Goal: Information Seeking & Learning: Find specific fact

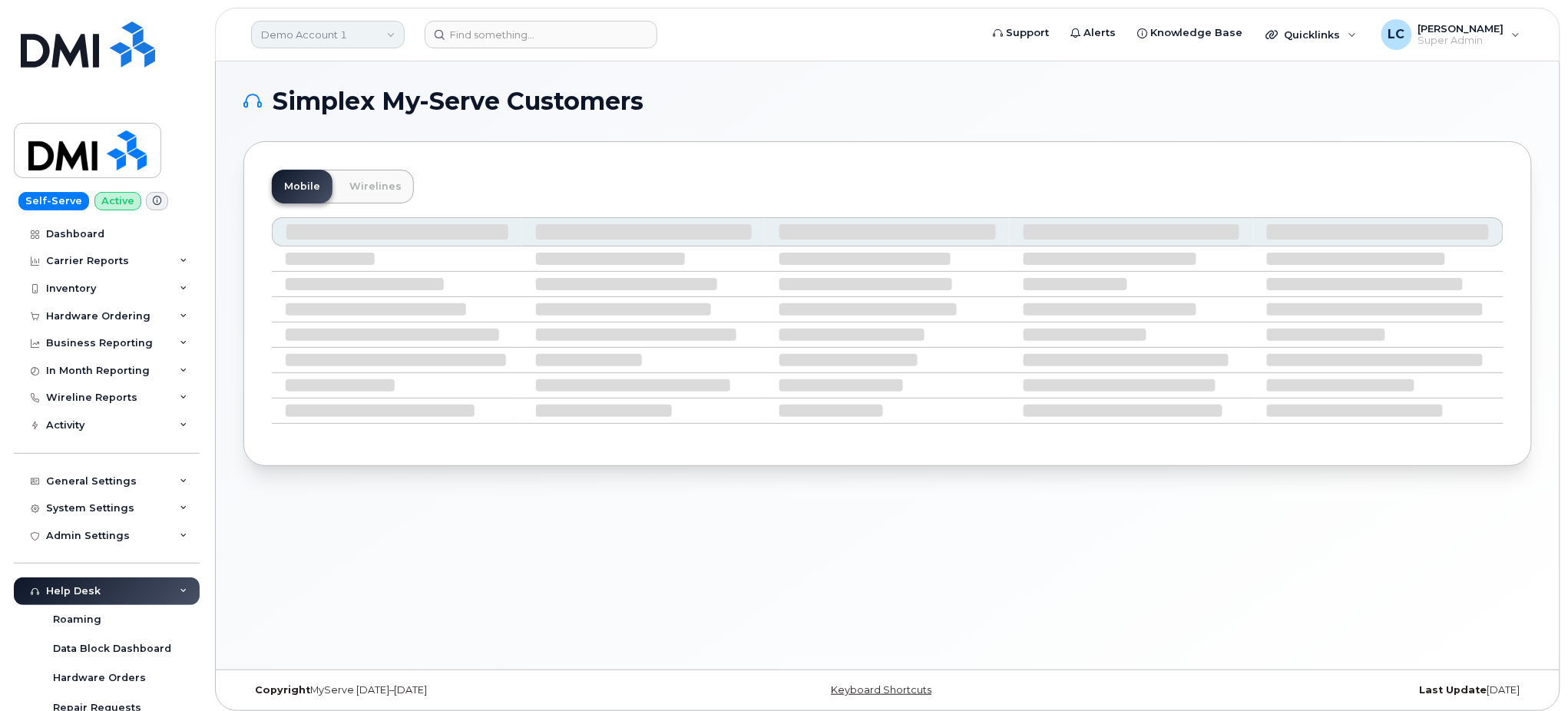
click at [354, 40] on link "Demo Account 1" at bounding box center [327, 34] width 153 height 27
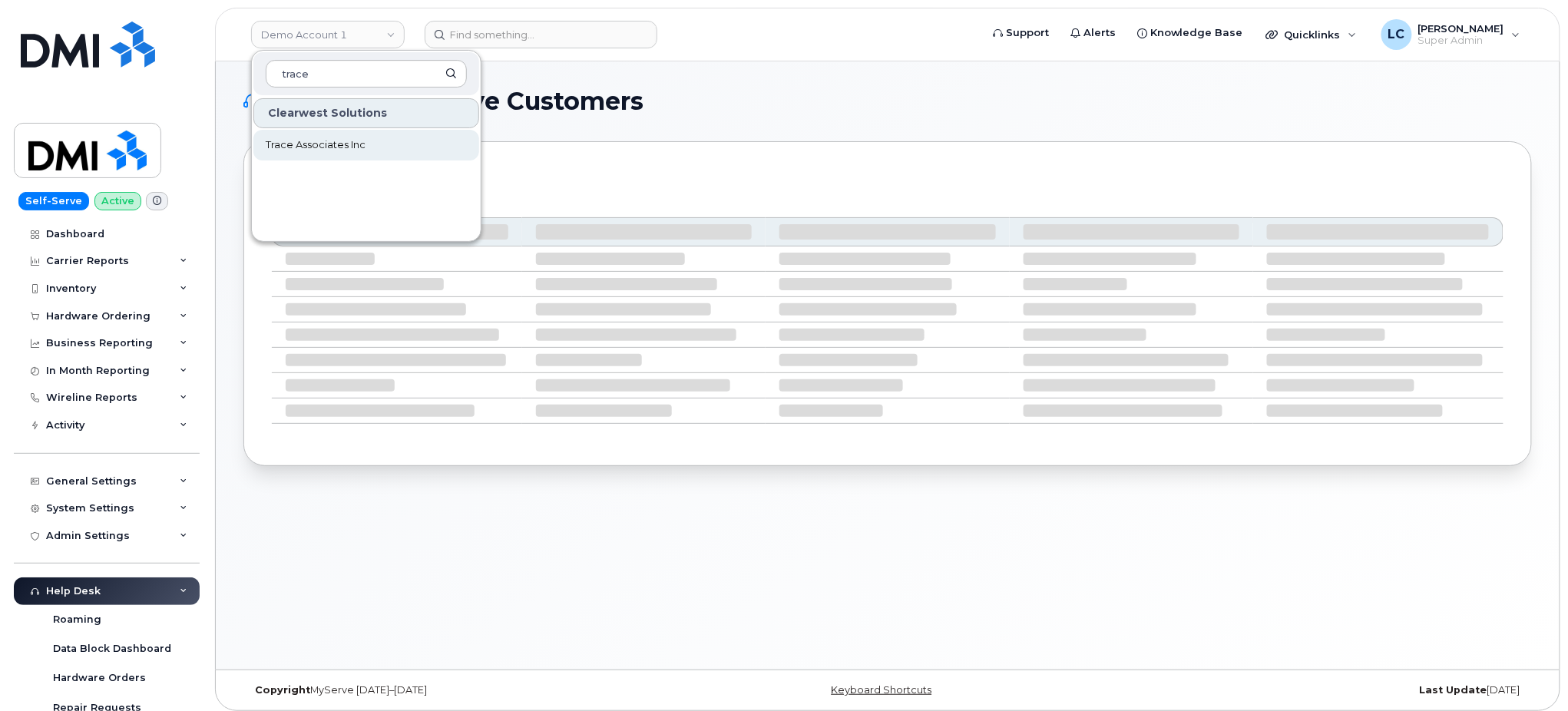
type input "trace"
click at [373, 147] on link "Trace Associates Inc" at bounding box center [366, 145] width 226 height 30
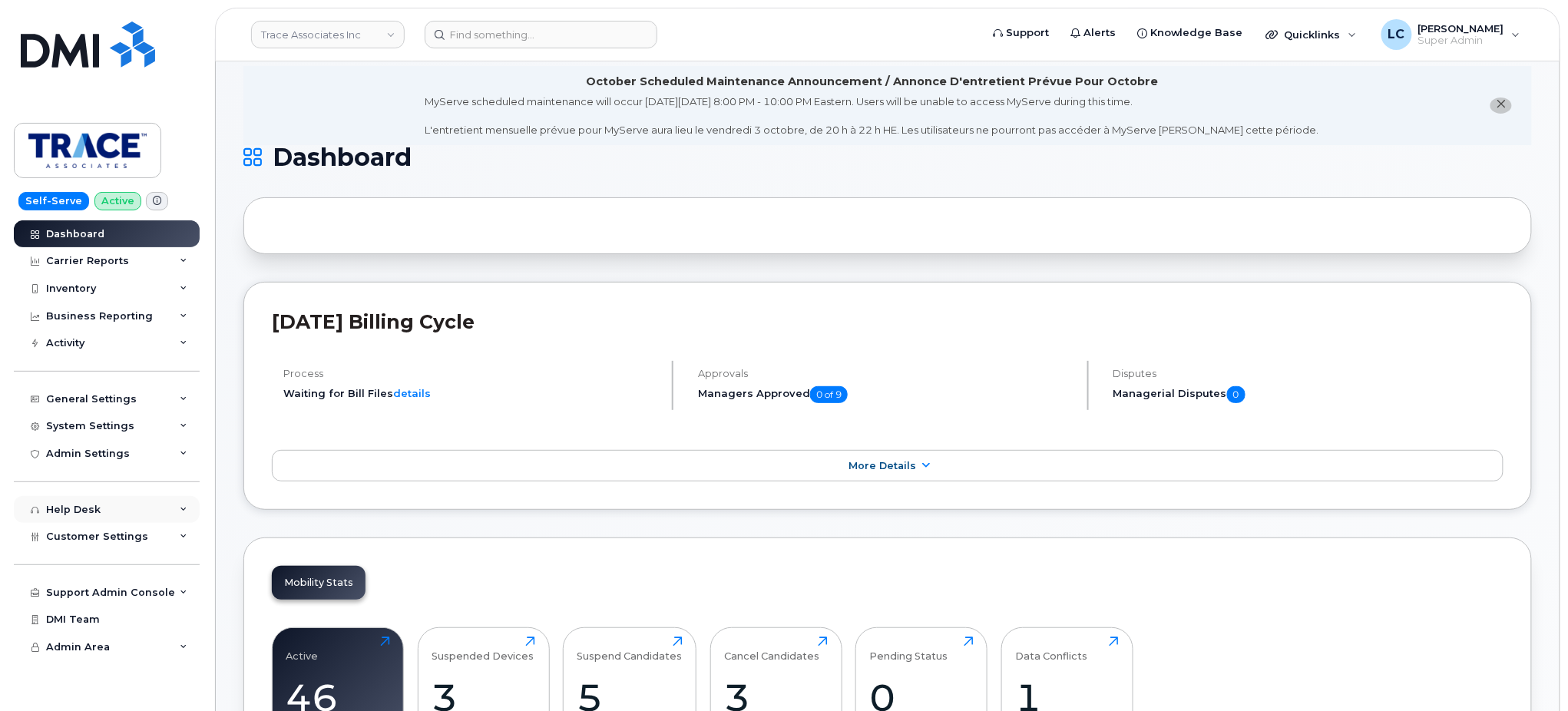
scroll to position [30, 0]
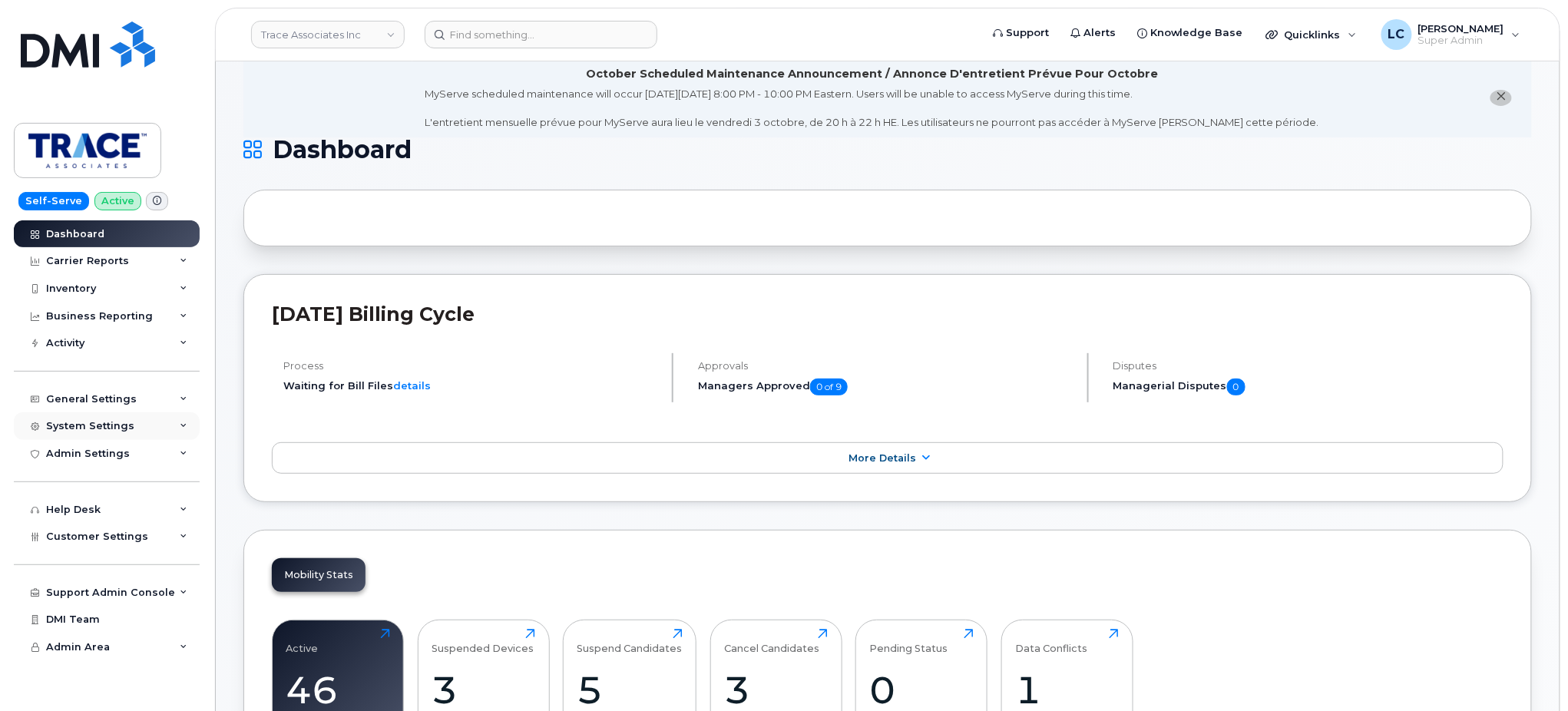
click at [173, 425] on div "System Settings" at bounding box center [107, 426] width 185 height 27
click at [170, 406] on div "General Settings" at bounding box center [107, 399] width 185 height 27
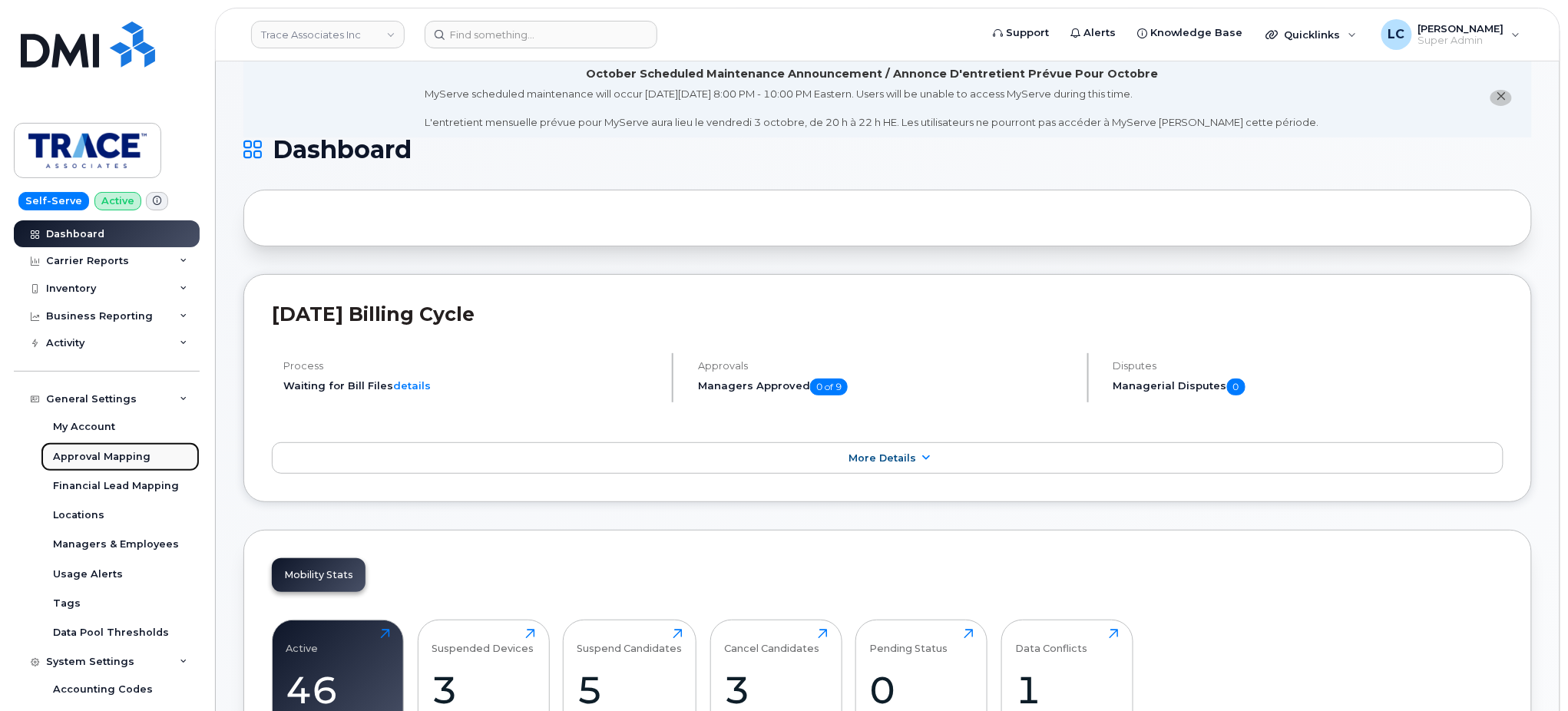
click at [136, 453] on div "Approval Mapping" at bounding box center [101, 457] width 97 height 14
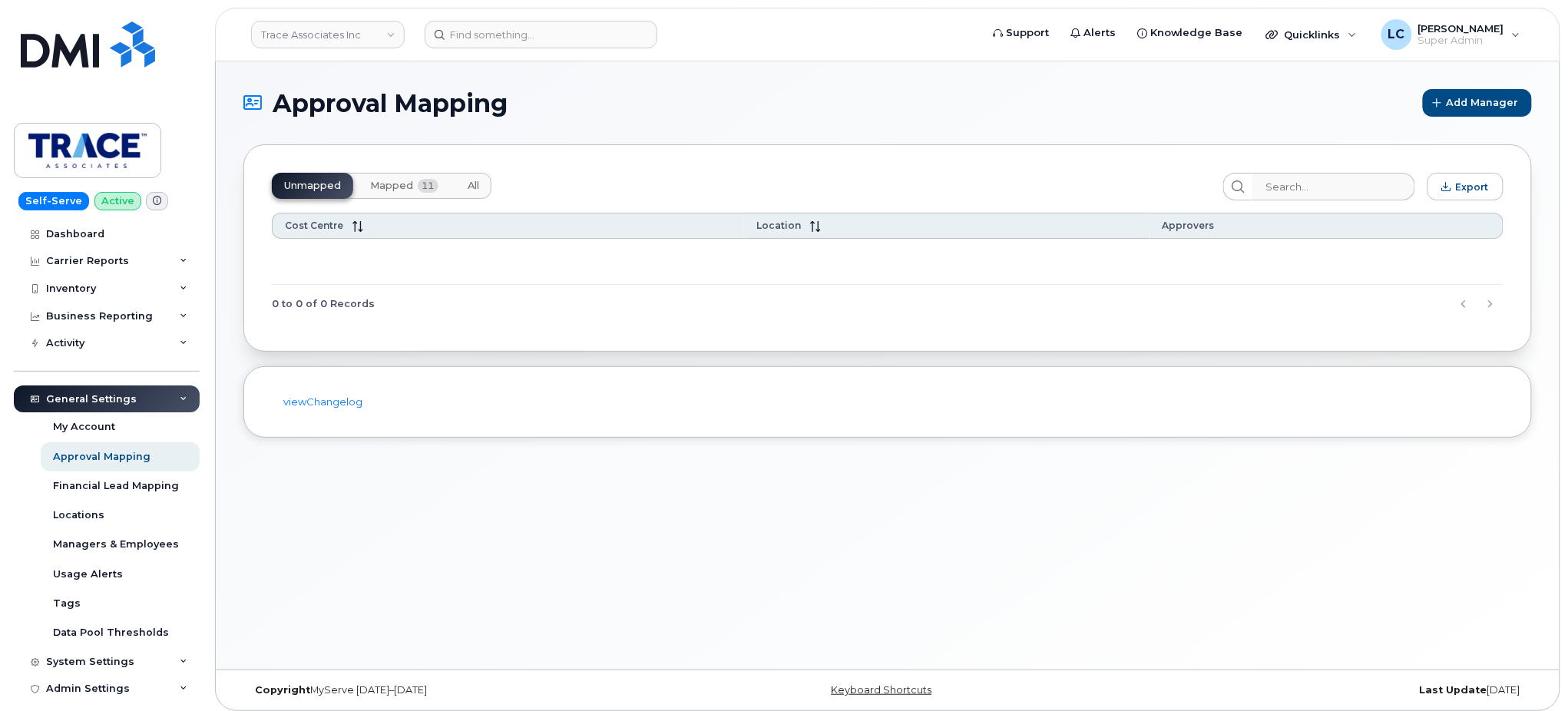
click at [417, 193] on button "Mapped 11" at bounding box center [404, 187] width 93 height 27
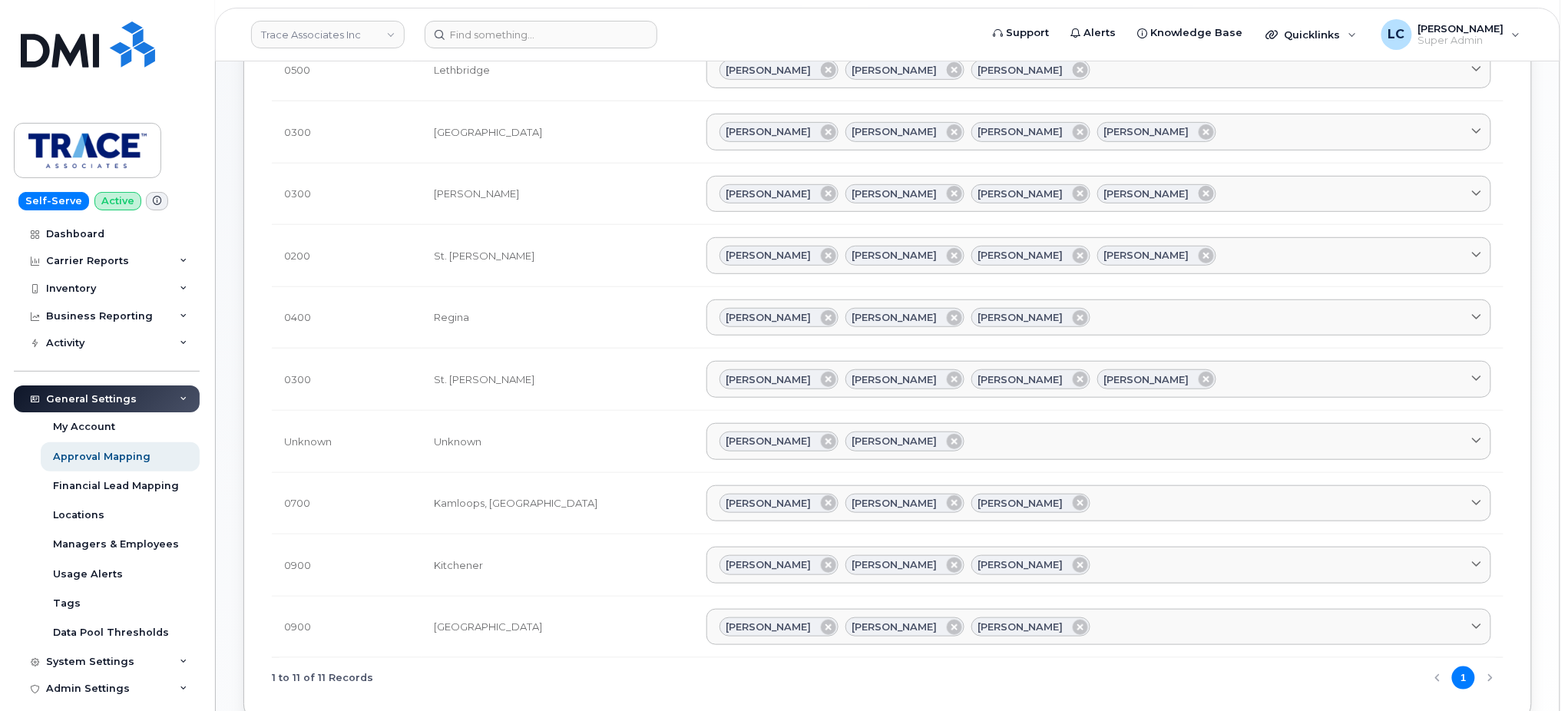
scroll to position [260, 0]
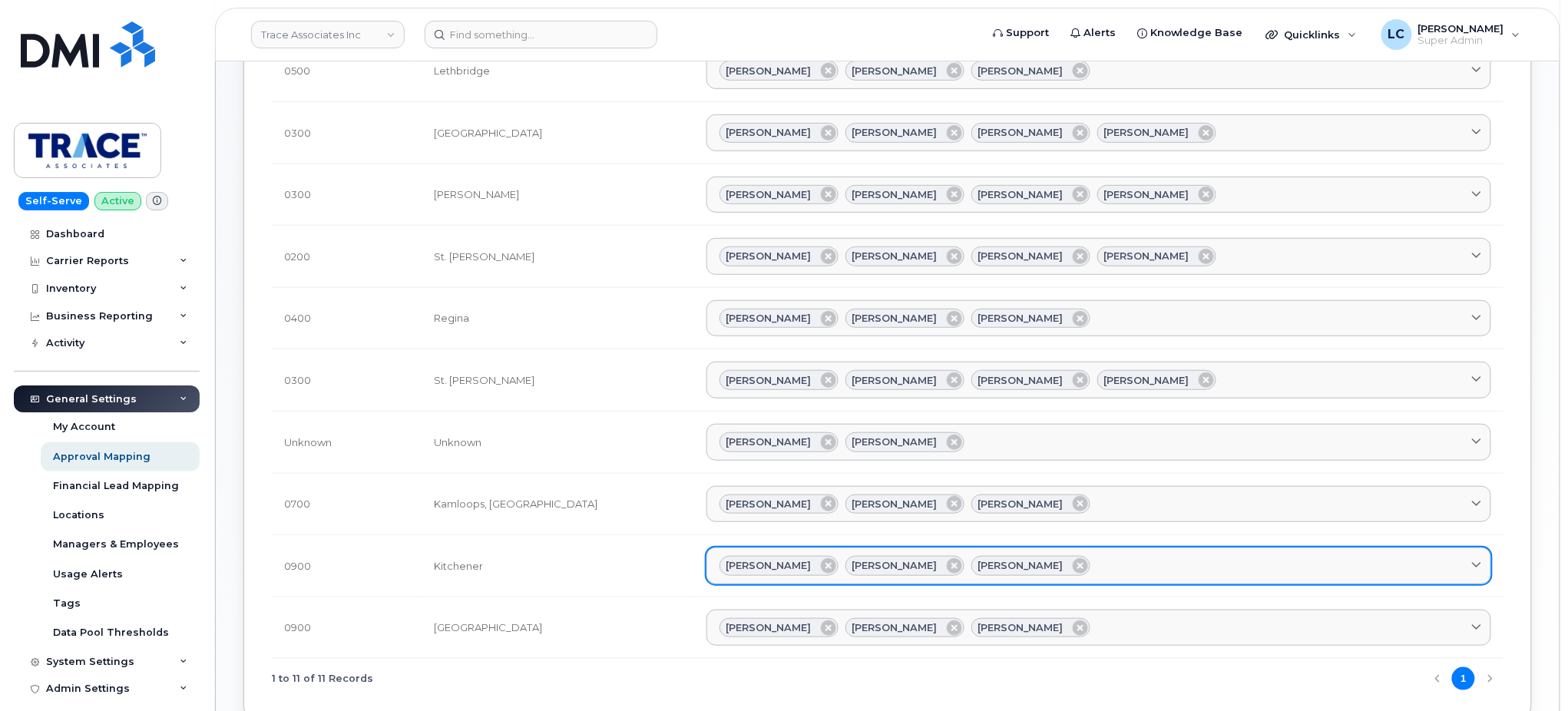
click at [727, 570] on span "[PERSON_NAME]" at bounding box center [769, 565] width 85 height 14
click at [820, 570] on icon at bounding box center [828, 566] width 15 height 15
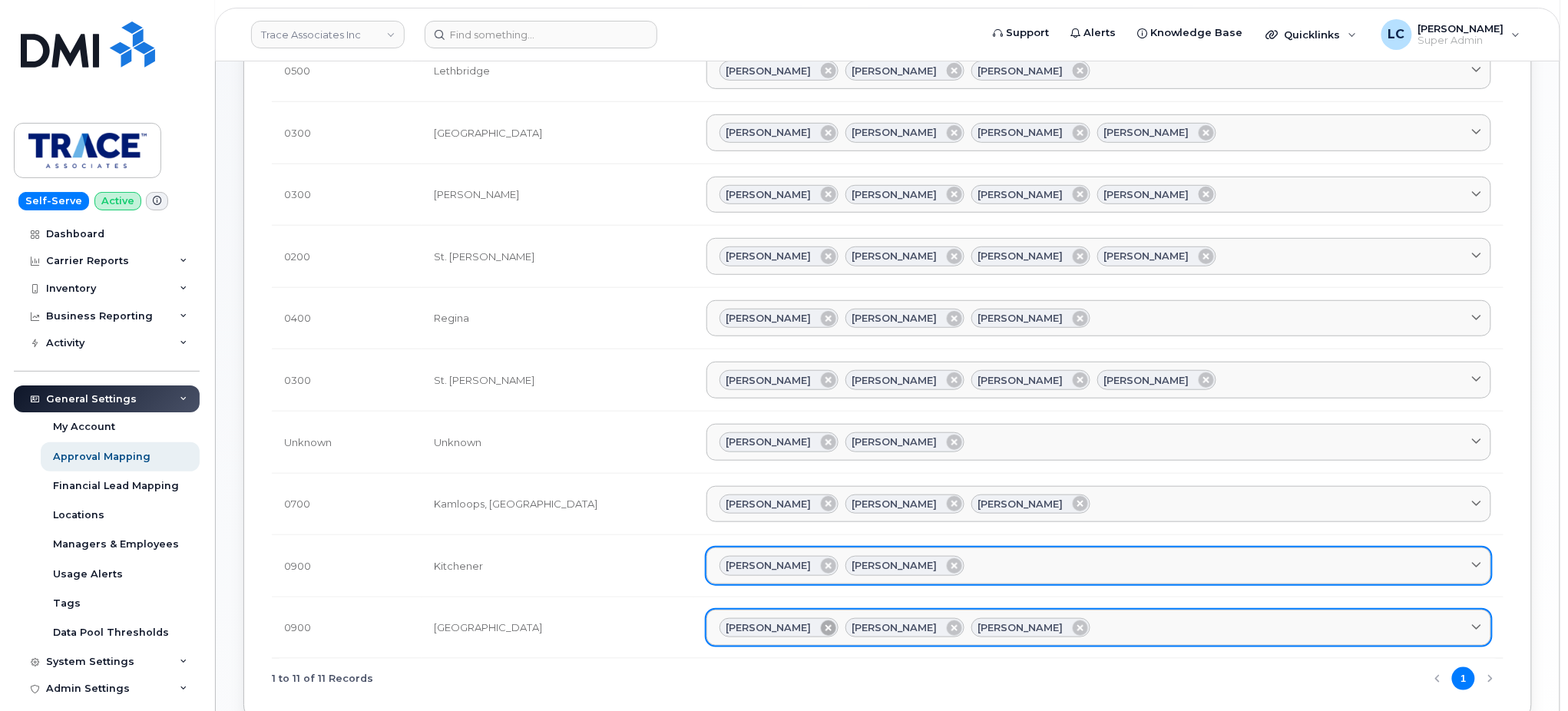
click at [820, 632] on icon at bounding box center [828, 629] width 15 height 15
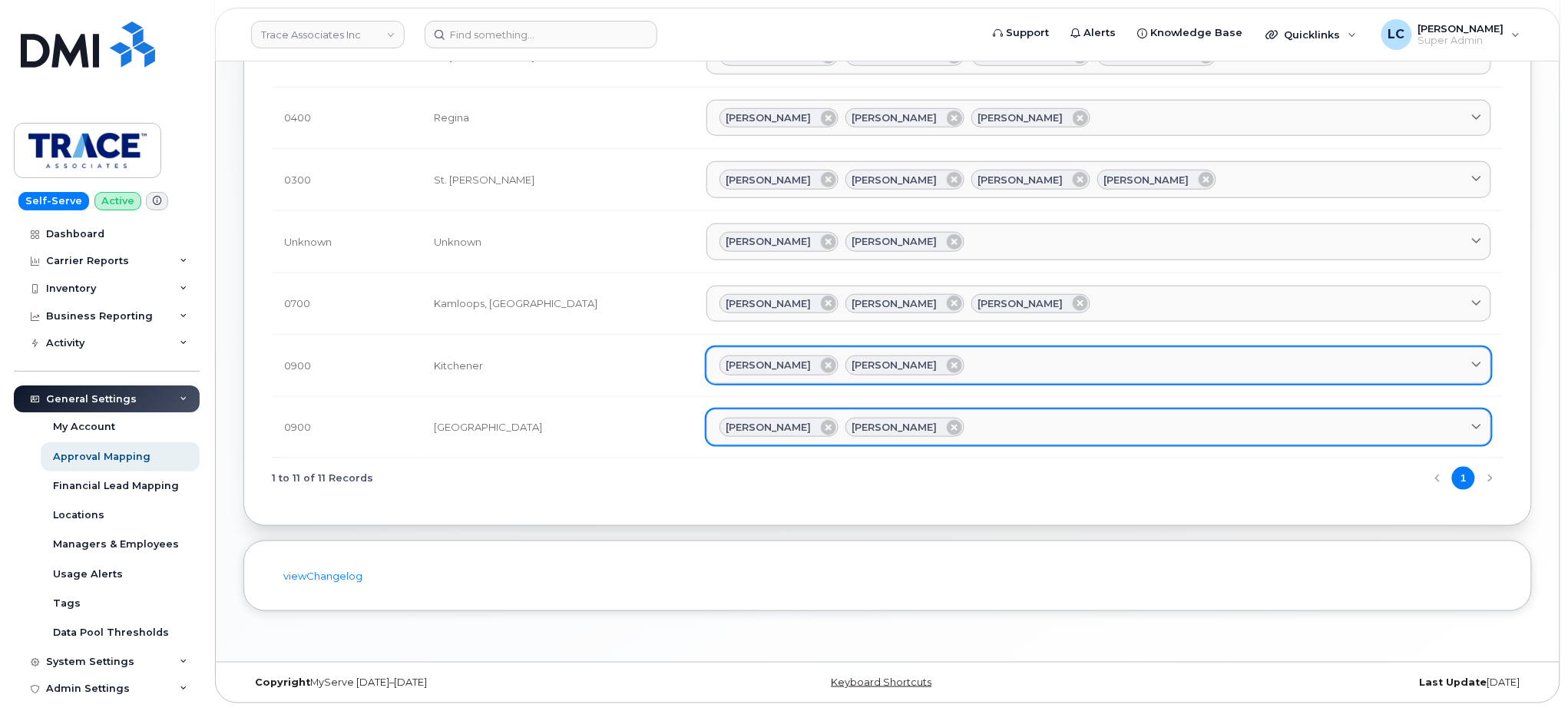
scroll to position [461, 0]
click at [915, 364] on div "Pamela Cameron Preston Rudd" at bounding box center [1099, 365] width 759 height 20
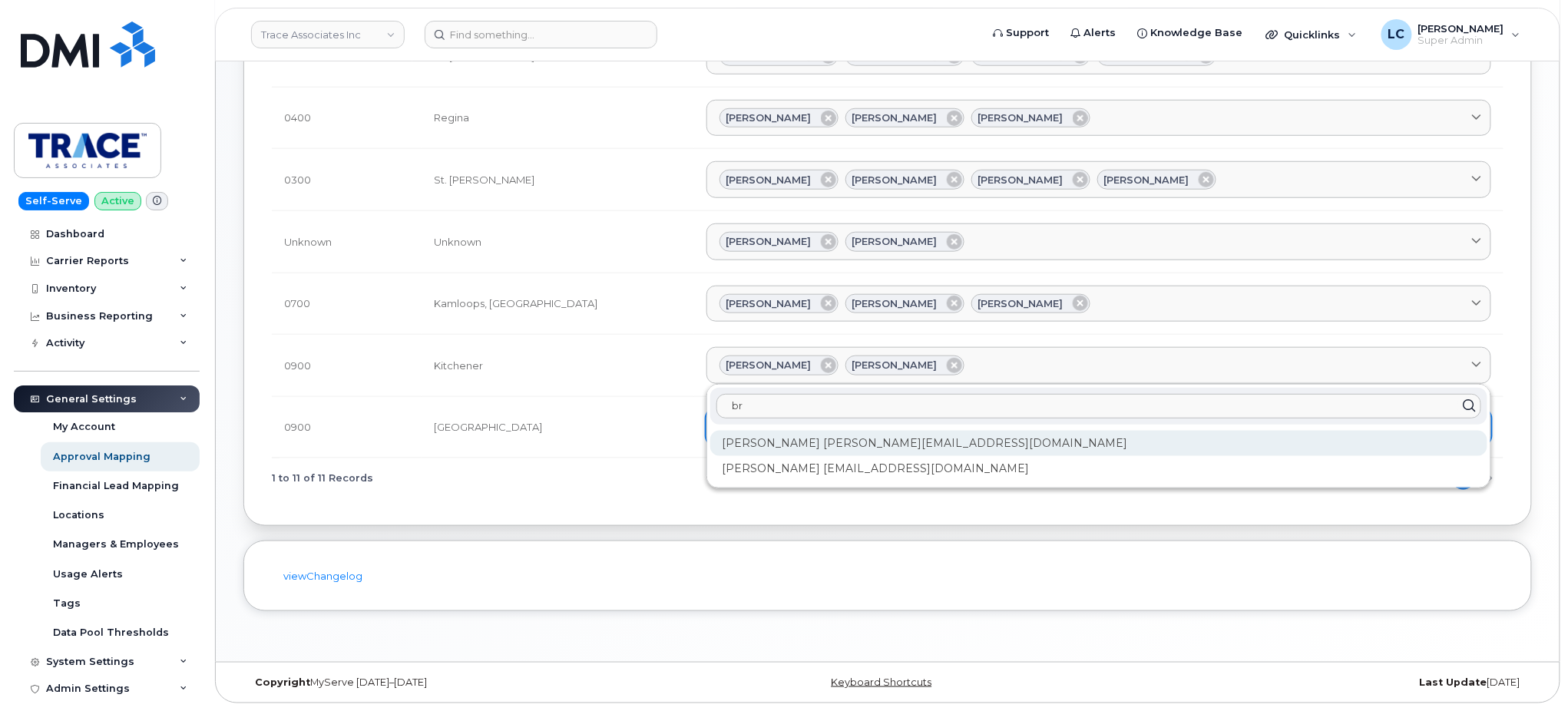
type input "br"
click at [804, 446] on div "Brendan Skoreyko bskoreyko@traceassociates.ca" at bounding box center [1099, 443] width 777 height 26
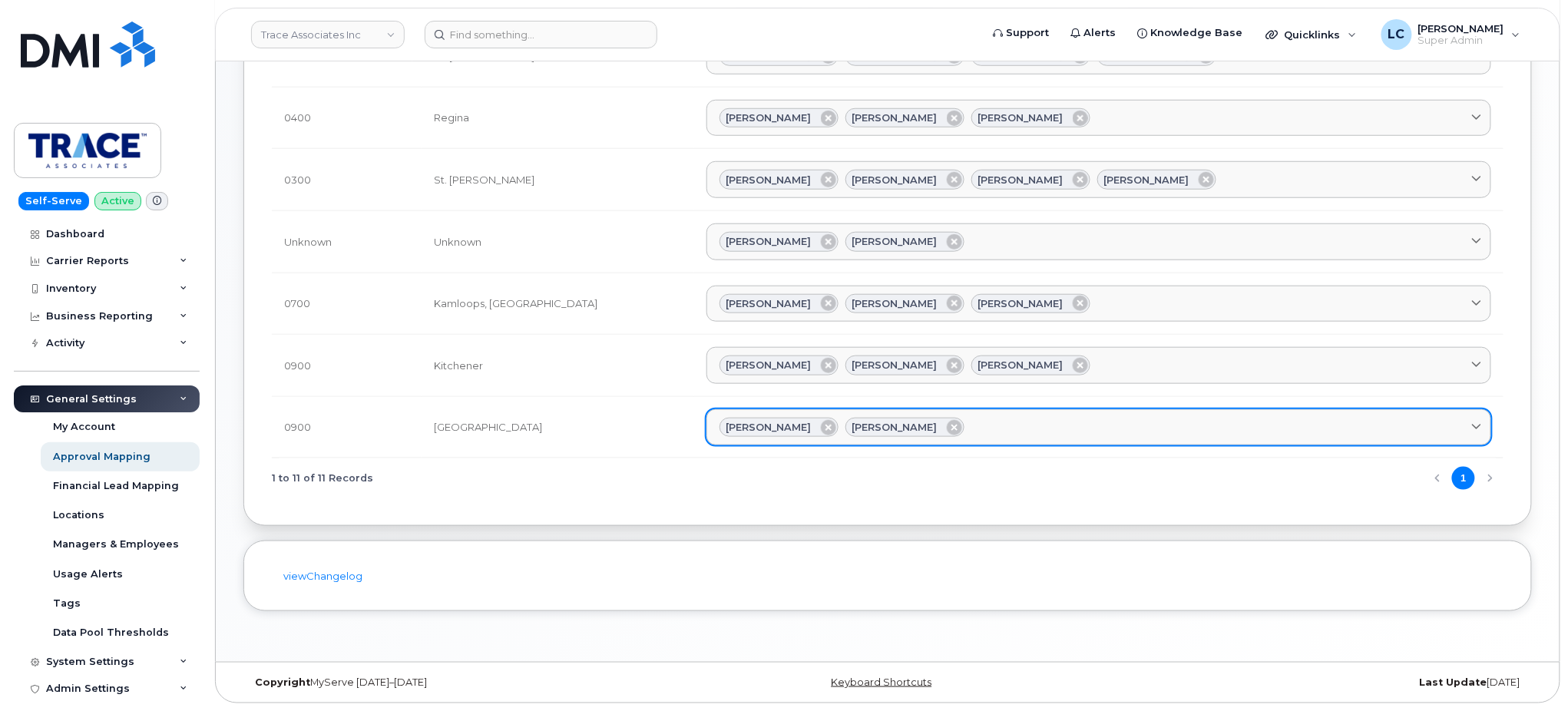
click at [942, 441] on link "Pamela Cameron Preston Rudd" at bounding box center [1099, 428] width 784 height 37
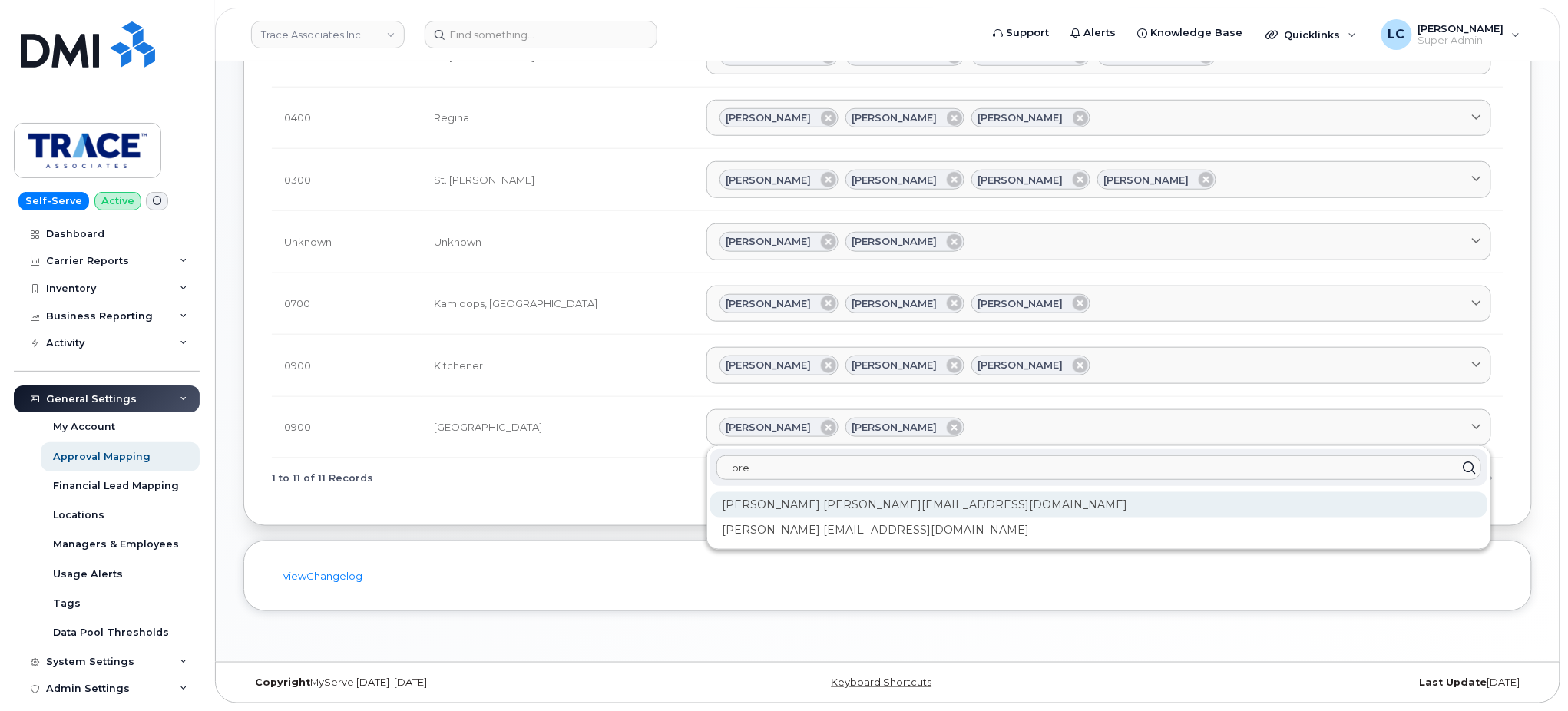
type input "bre"
click at [843, 509] on div "Brendan Skoreyko bskoreyko@traceassociates.ca" at bounding box center [1099, 505] width 777 height 26
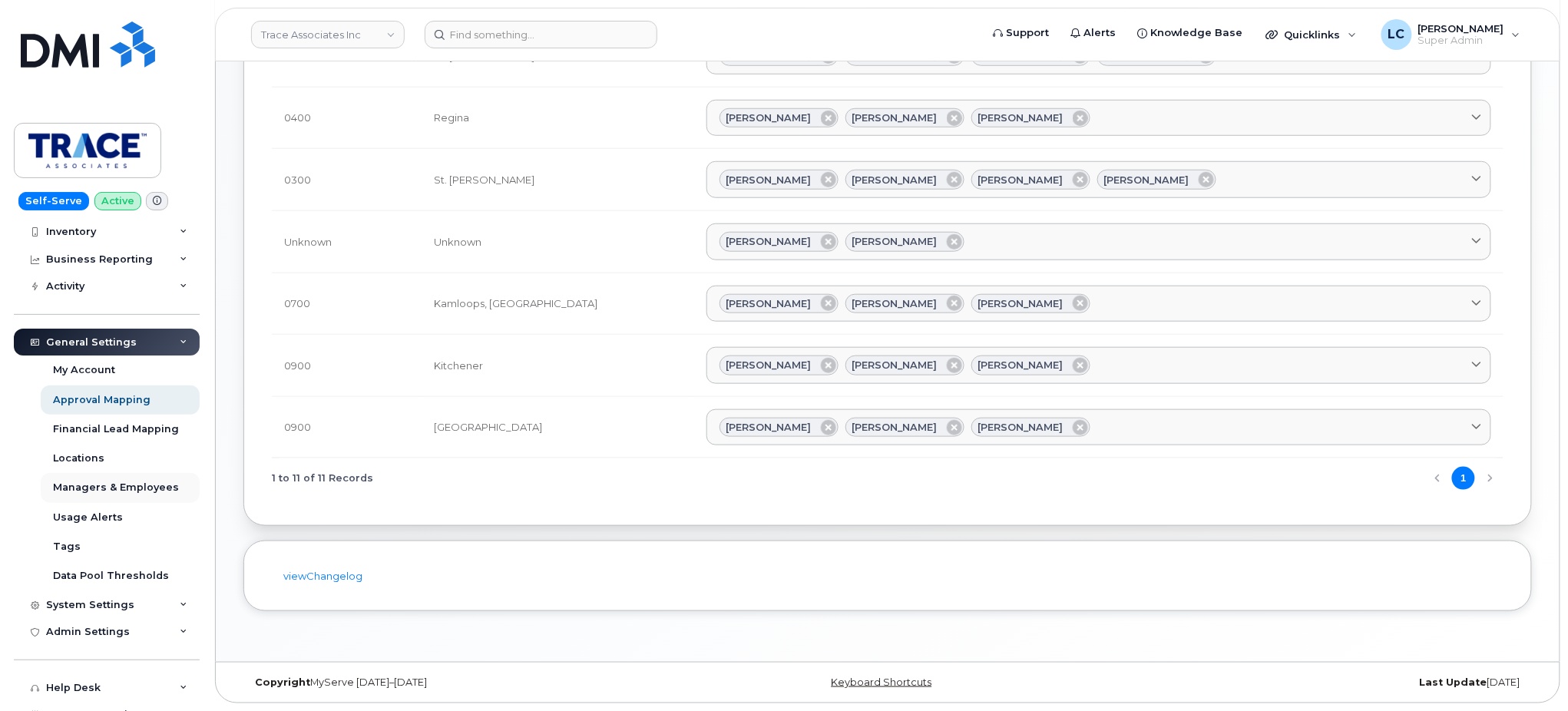
scroll to position [183, 0]
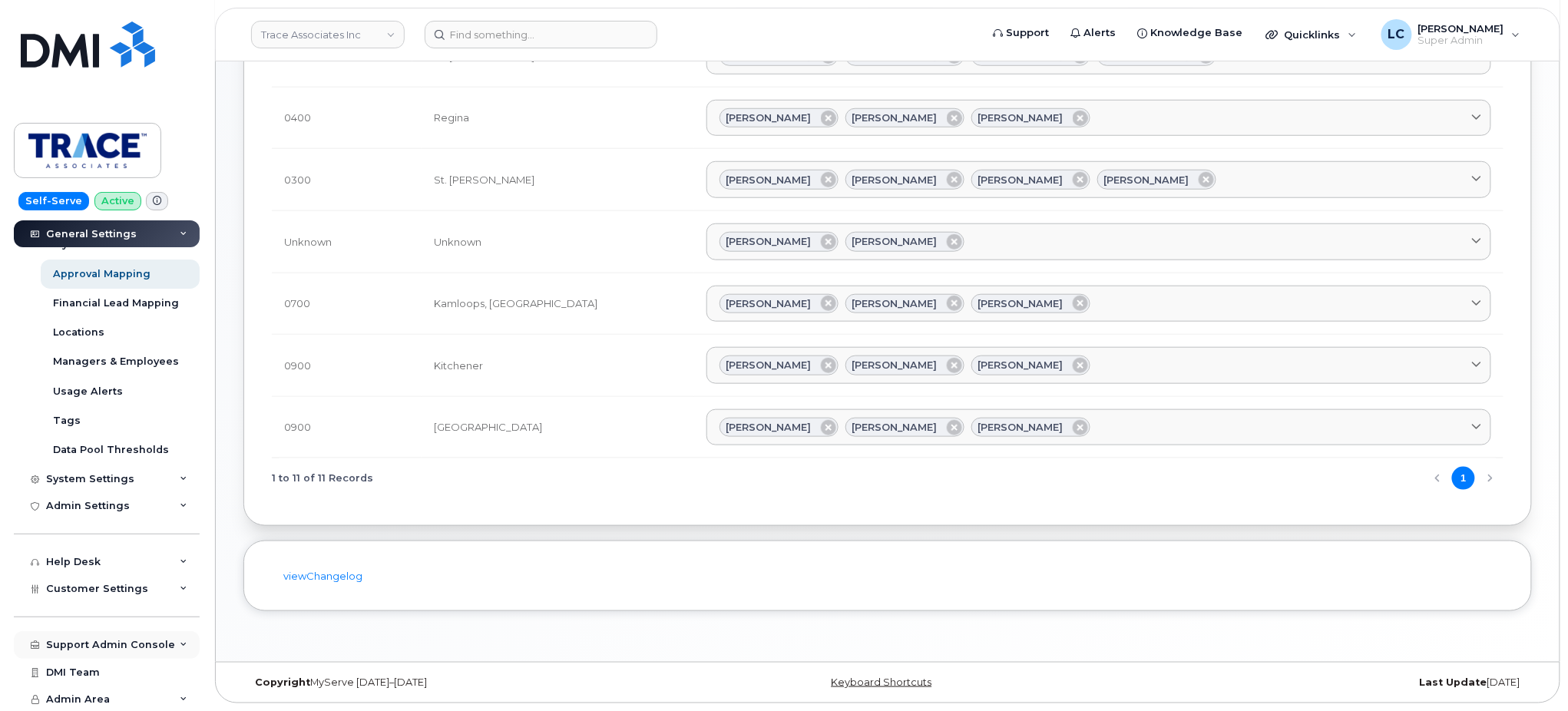
click at [146, 643] on div "Support Admin Console" at bounding box center [111, 645] width 129 height 12
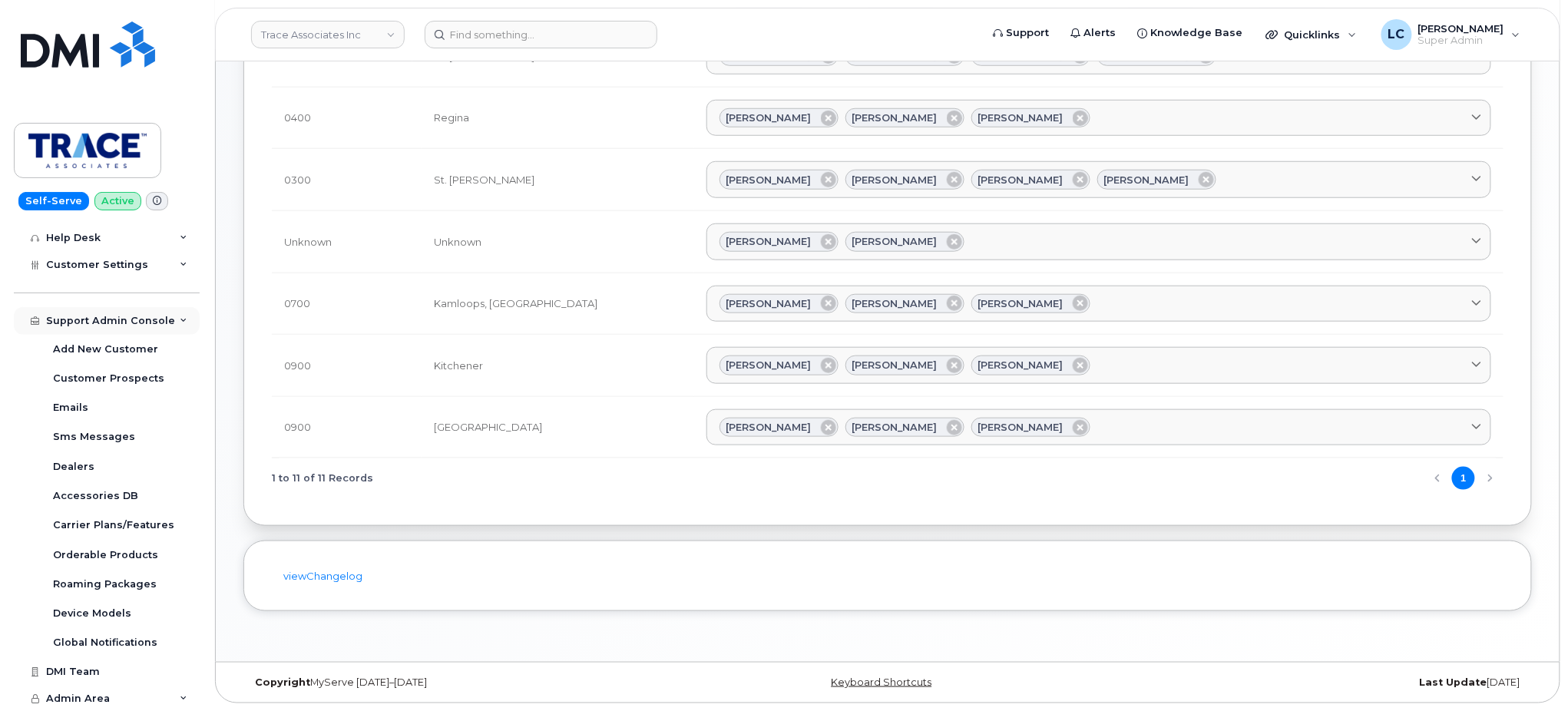
scroll to position [507, 0]
click at [98, 407] on link "Emails" at bounding box center [120, 408] width 159 height 29
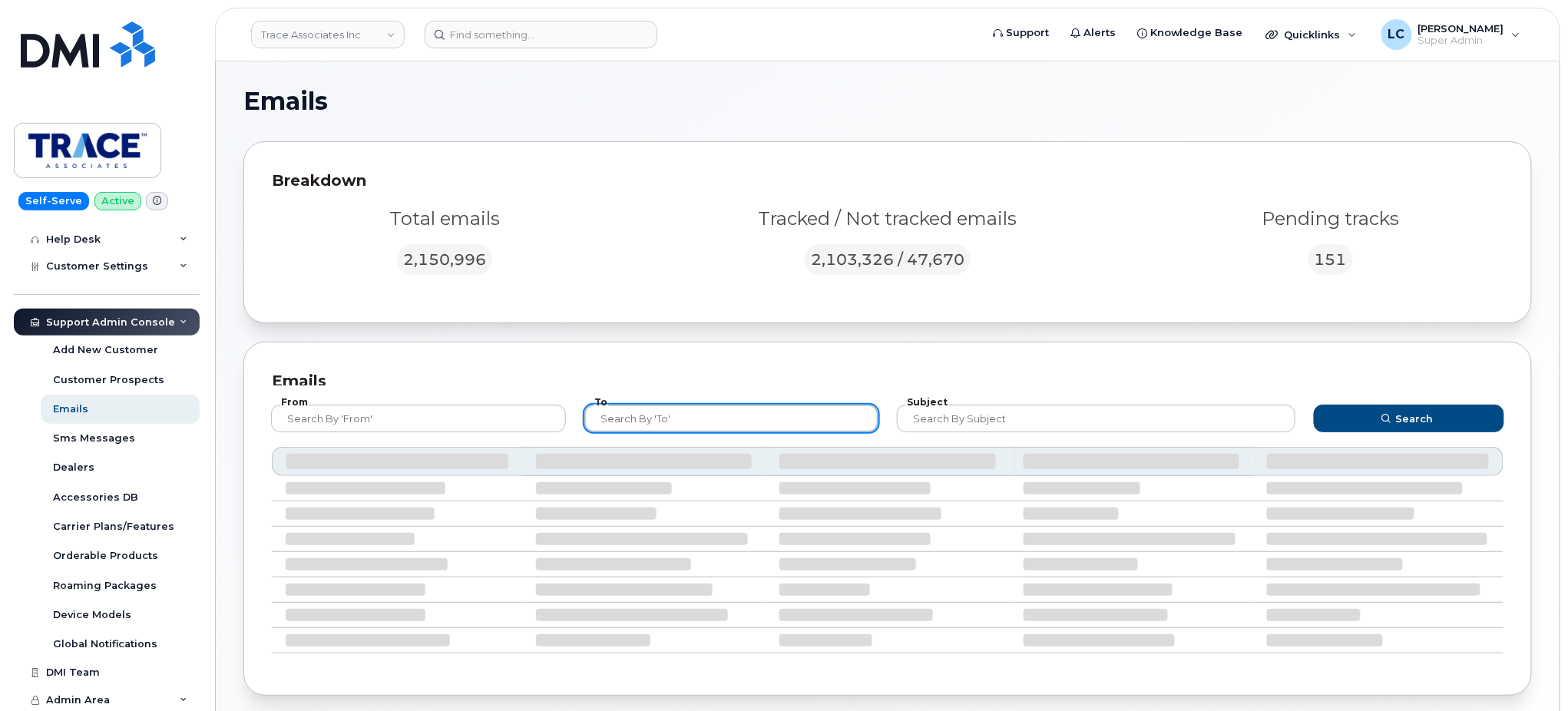
click at [808, 427] on input "text" at bounding box center [732, 418] width 295 height 27
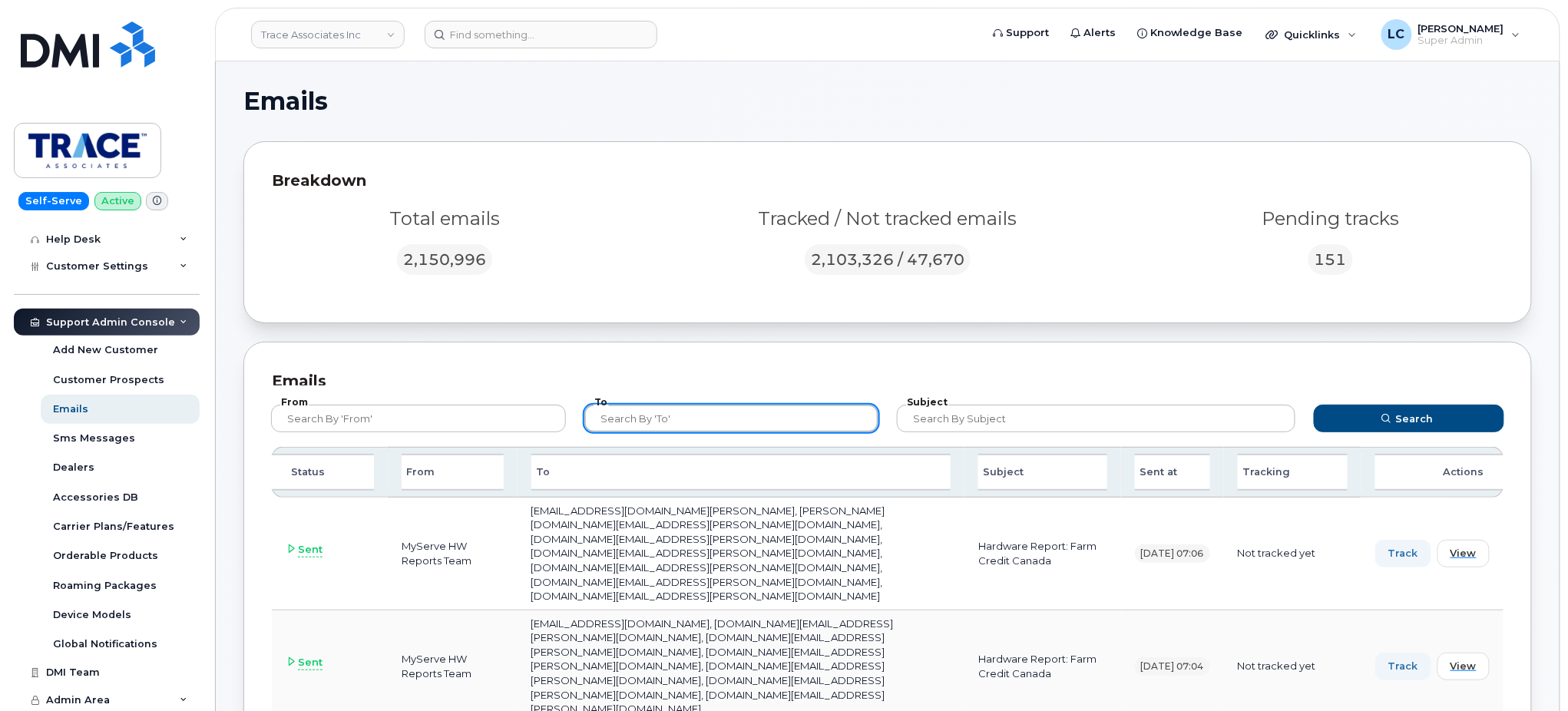
type input "b"
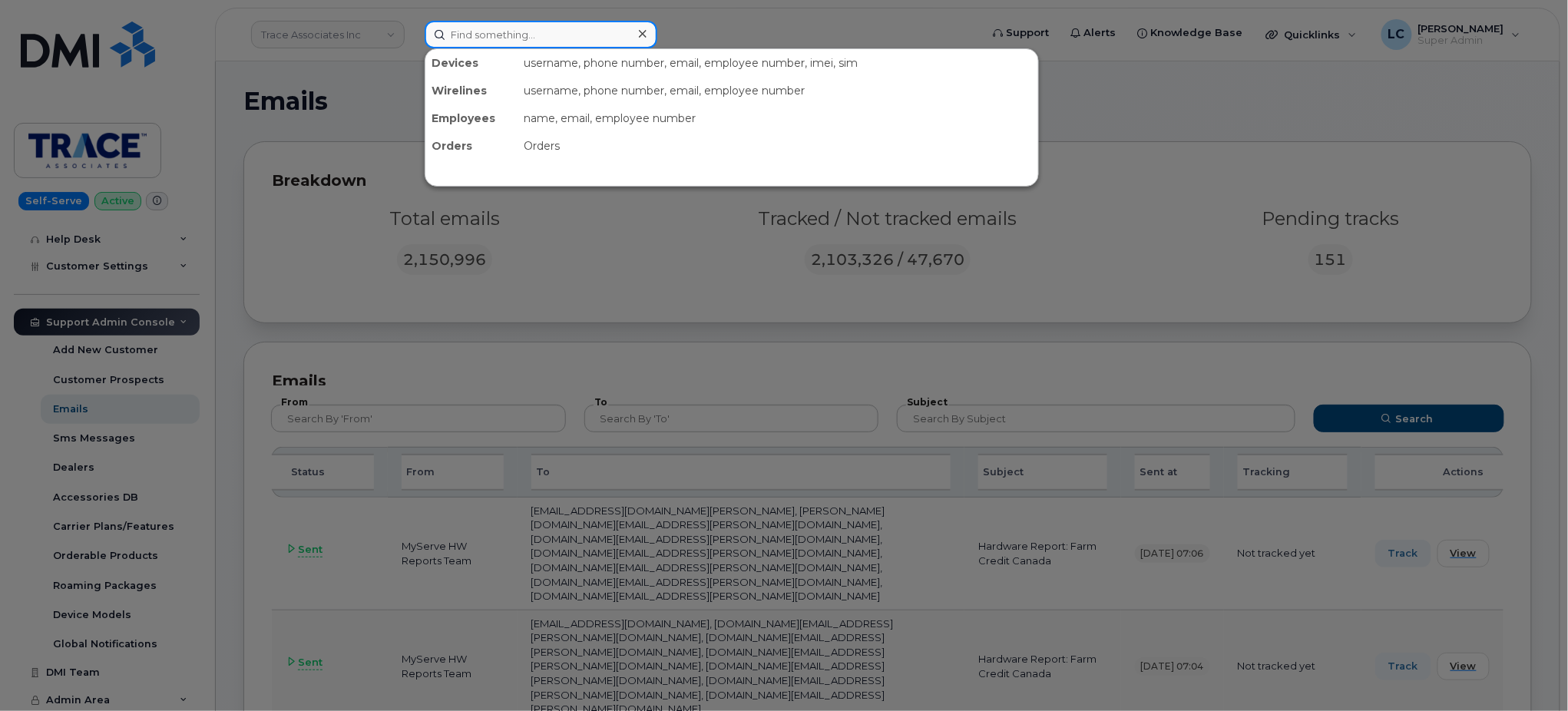
click at [584, 31] on input at bounding box center [541, 34] width 233 height 27
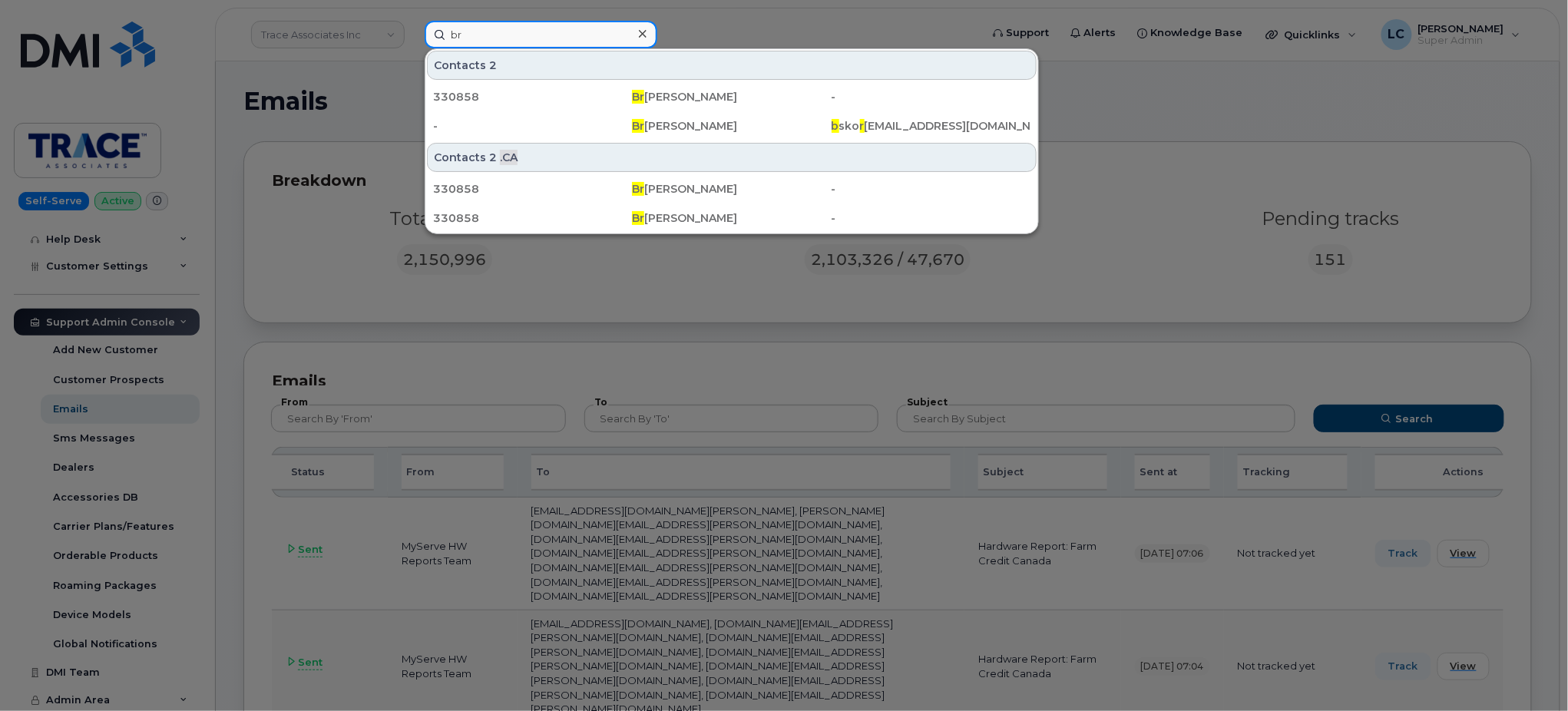
type input "b"
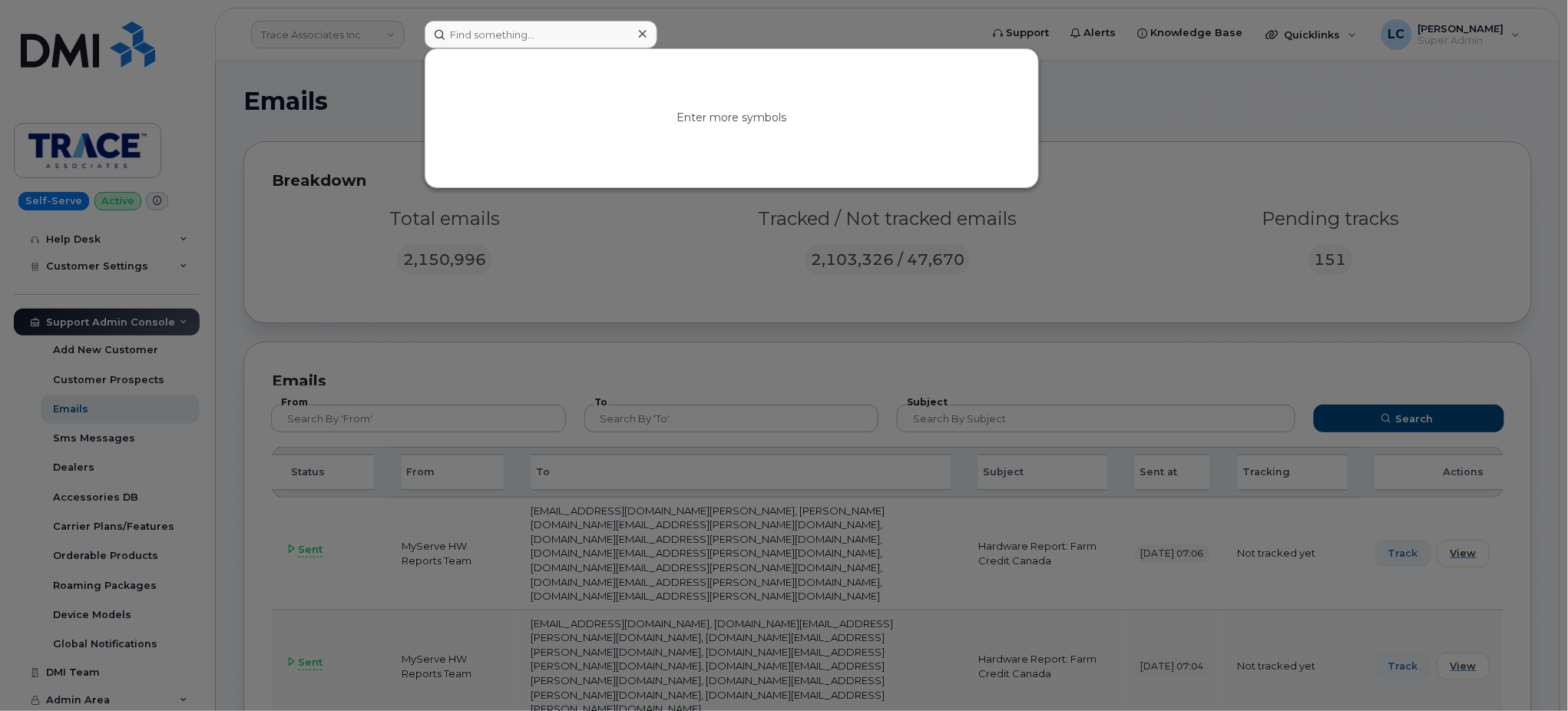
click at [735, 295] on div at bounding box center [784, 355] width 1568 height 711
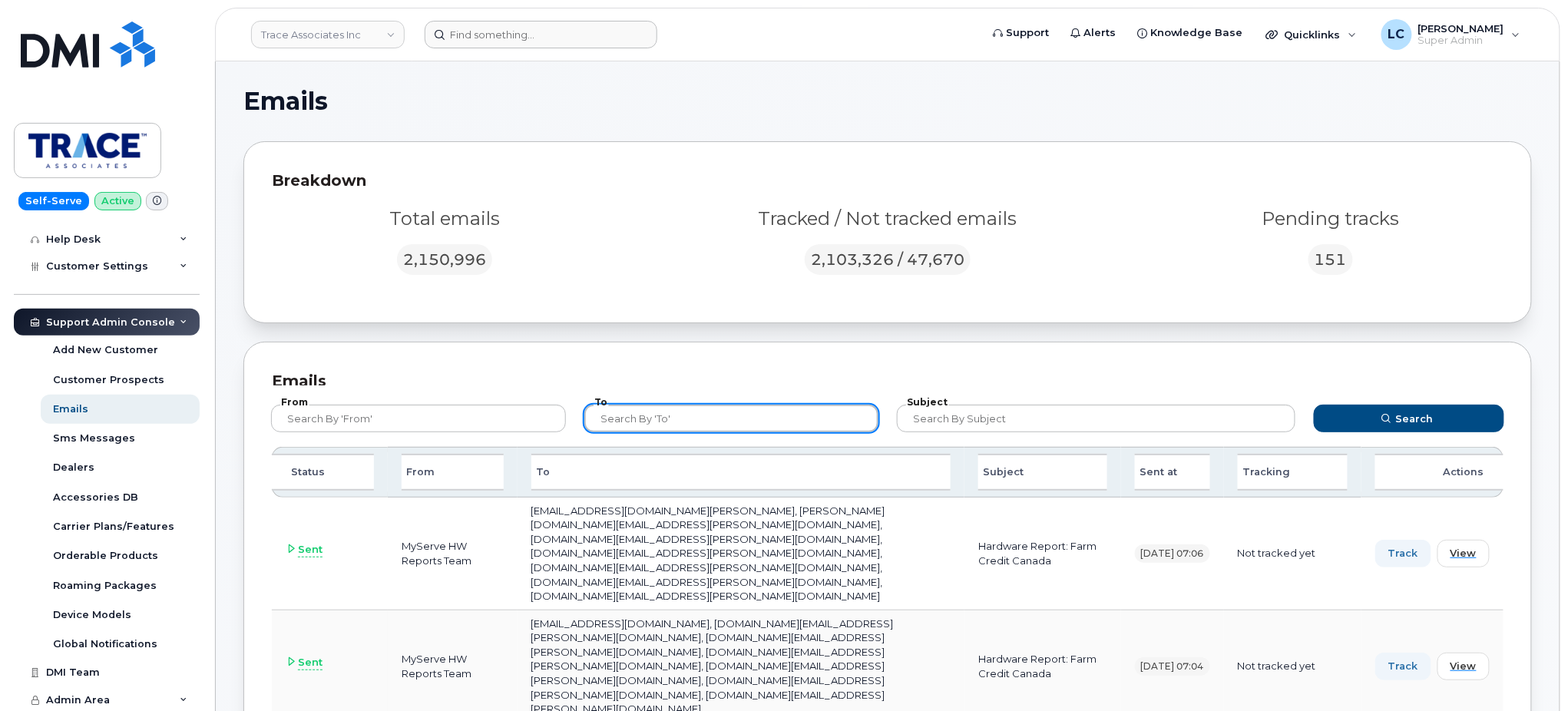
click at [731, 423] on input "text" at bounding box center [732, 418] width 295 height 27
click at [1313, 405] on button "Search" at bounding box center [1408, 418] width 190 height 27
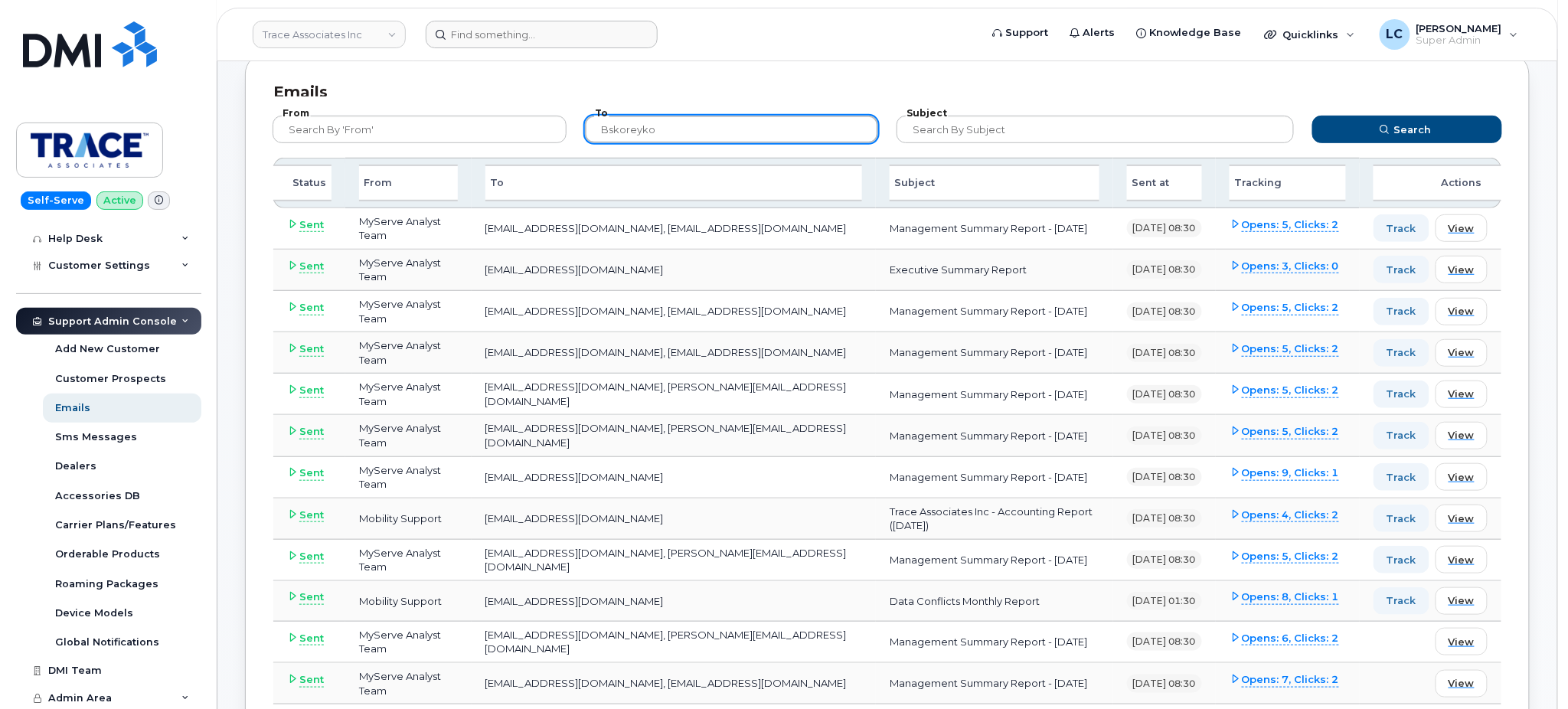
scroll to position [286, 0]
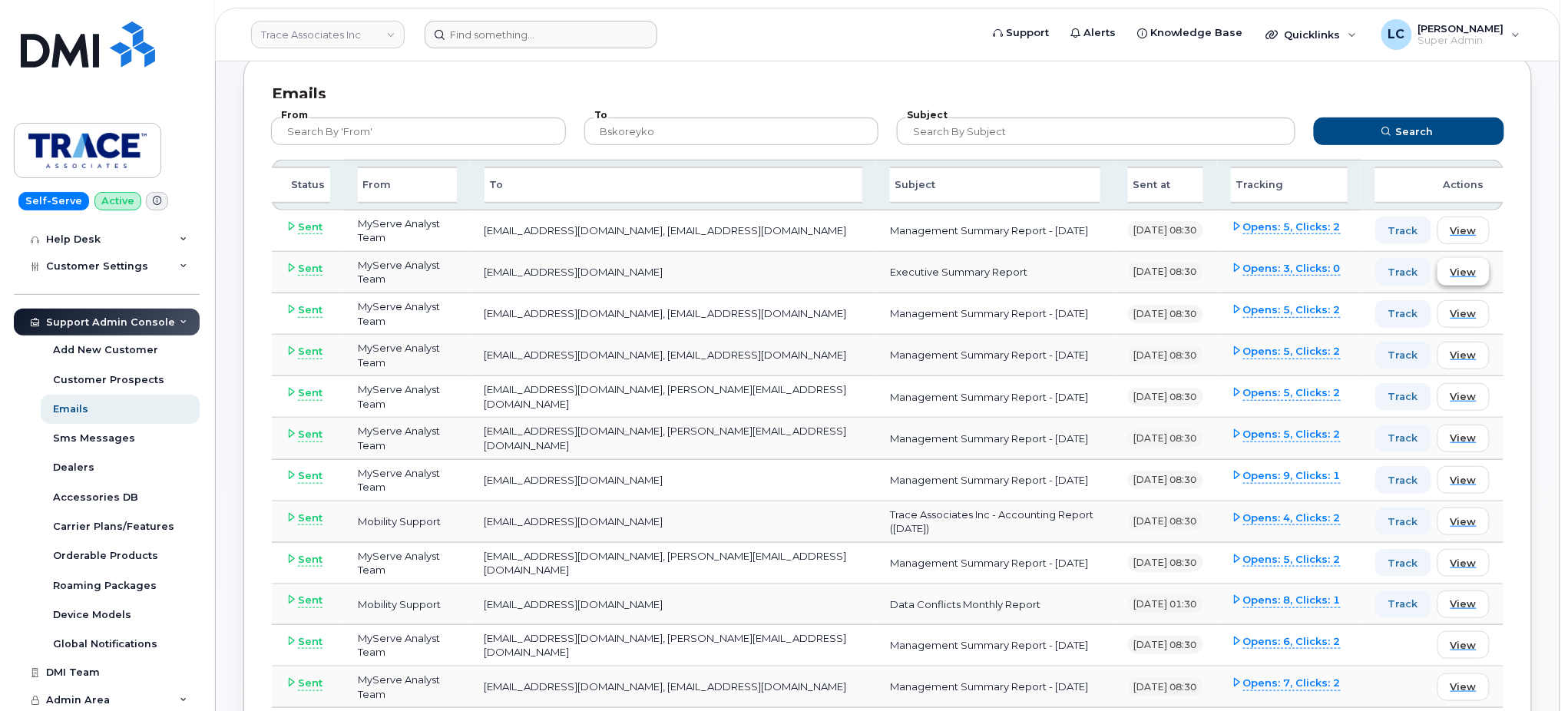
click at [1450, 258] on button "View" at bounding box center [1463, 272] width 52 height 27
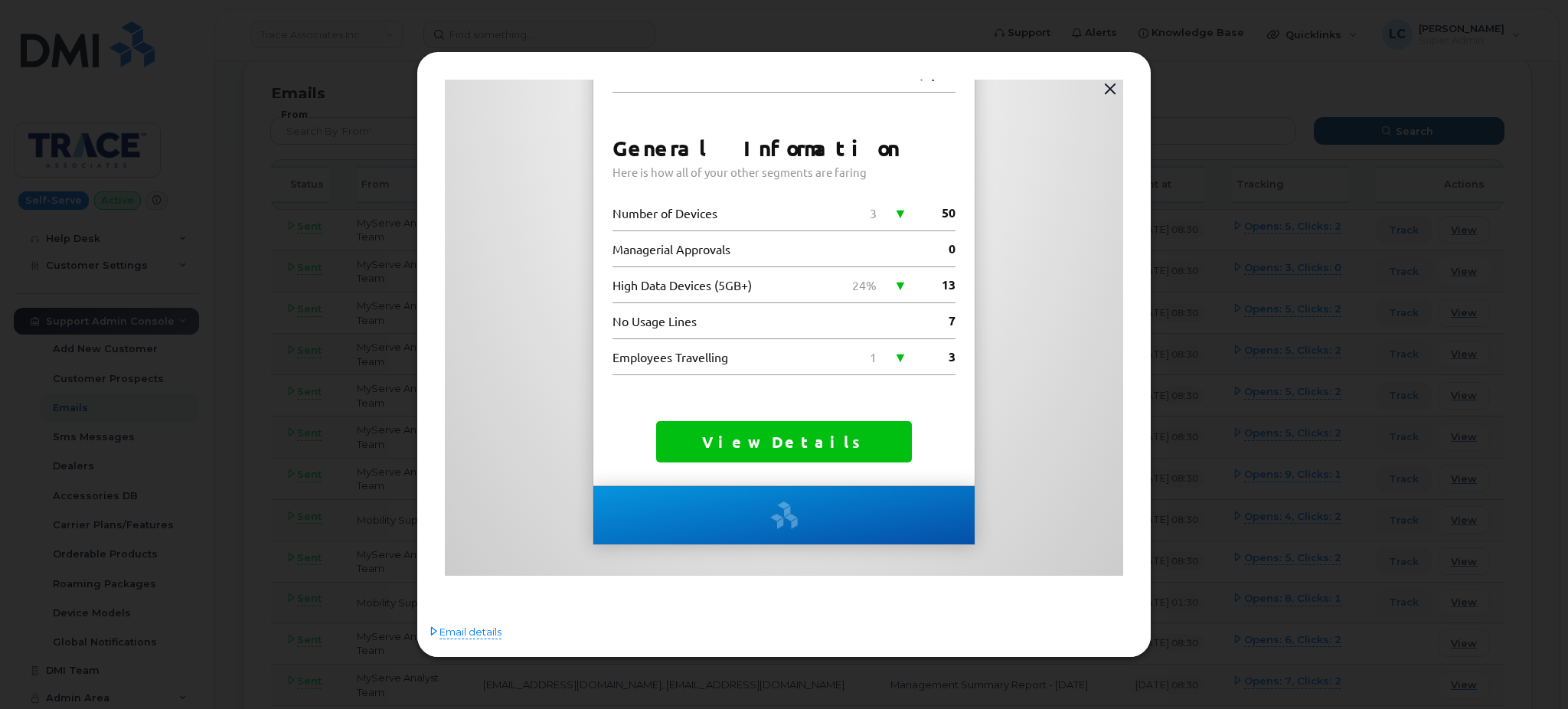
scroll to position [571, 0]
click at [788, 451] on td "View Details" at bounding box center [783, 442] width 256 height 42
click at [817, 428] on td "View Details" at bounding box center [783, 442] width 256 height 42
click at [798, 434] on link "View Details" at bounding box center [784, 442] width 164 height 20
click at [1110, 90] on button "button" at bounding box center [1109, 90] width 23 height 22
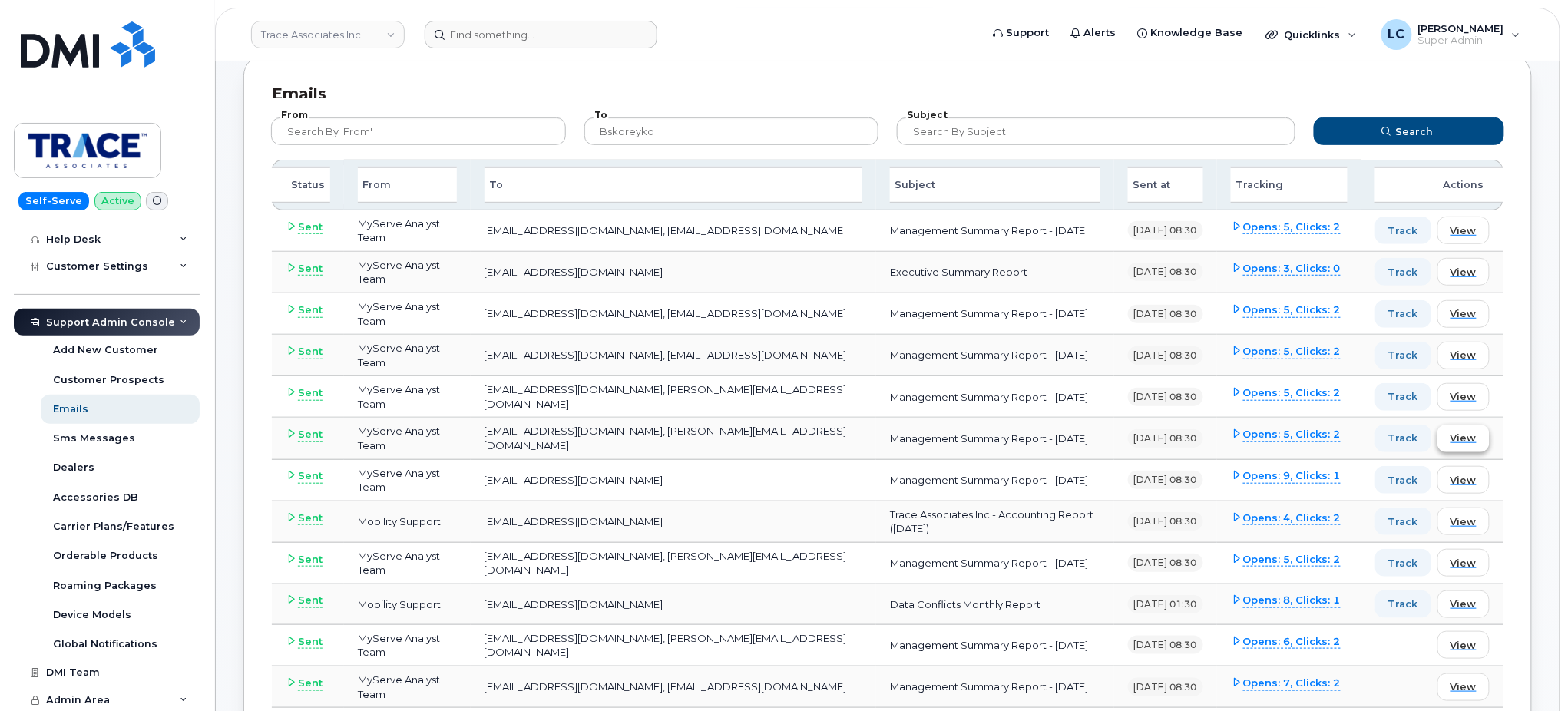
click at [1466, 435] on span "View" at bounding box center [1464, 437] width 26 height 14
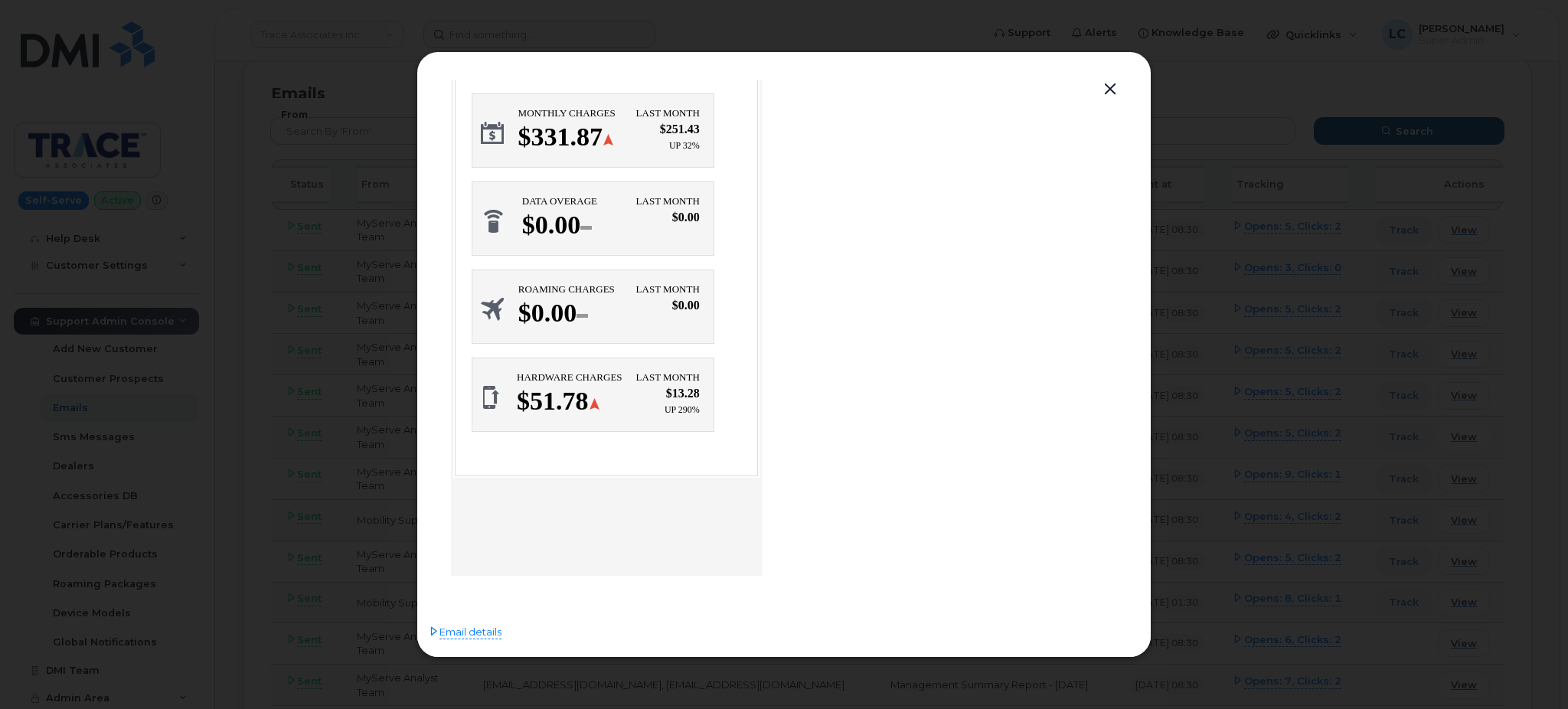
scroll to position [0, 0]
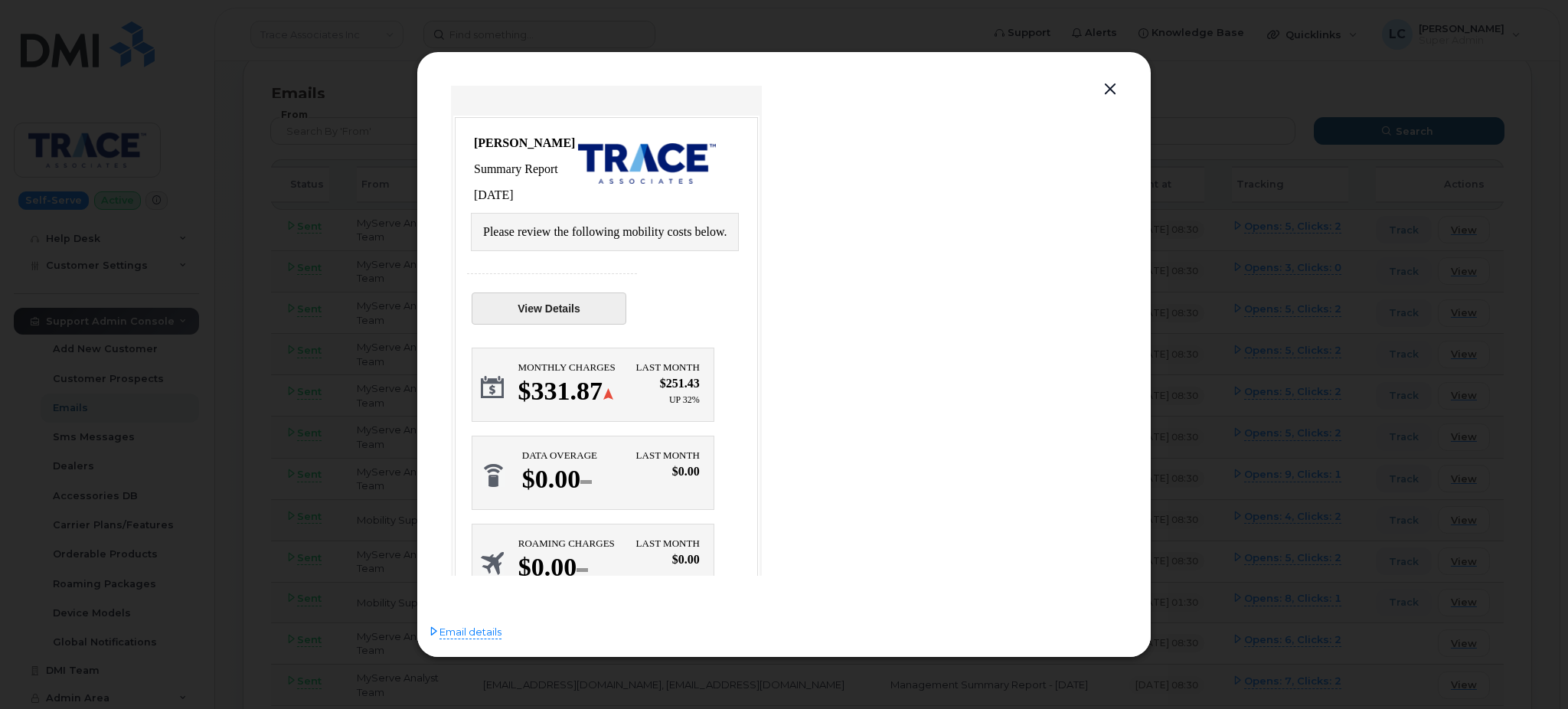
click at [558, 294] on link "View Details" at bounding box center [549, 309] width 155 height 32
click at [1117, 96] on button "button" at bounding box center [1109, 90] width 23 height 22
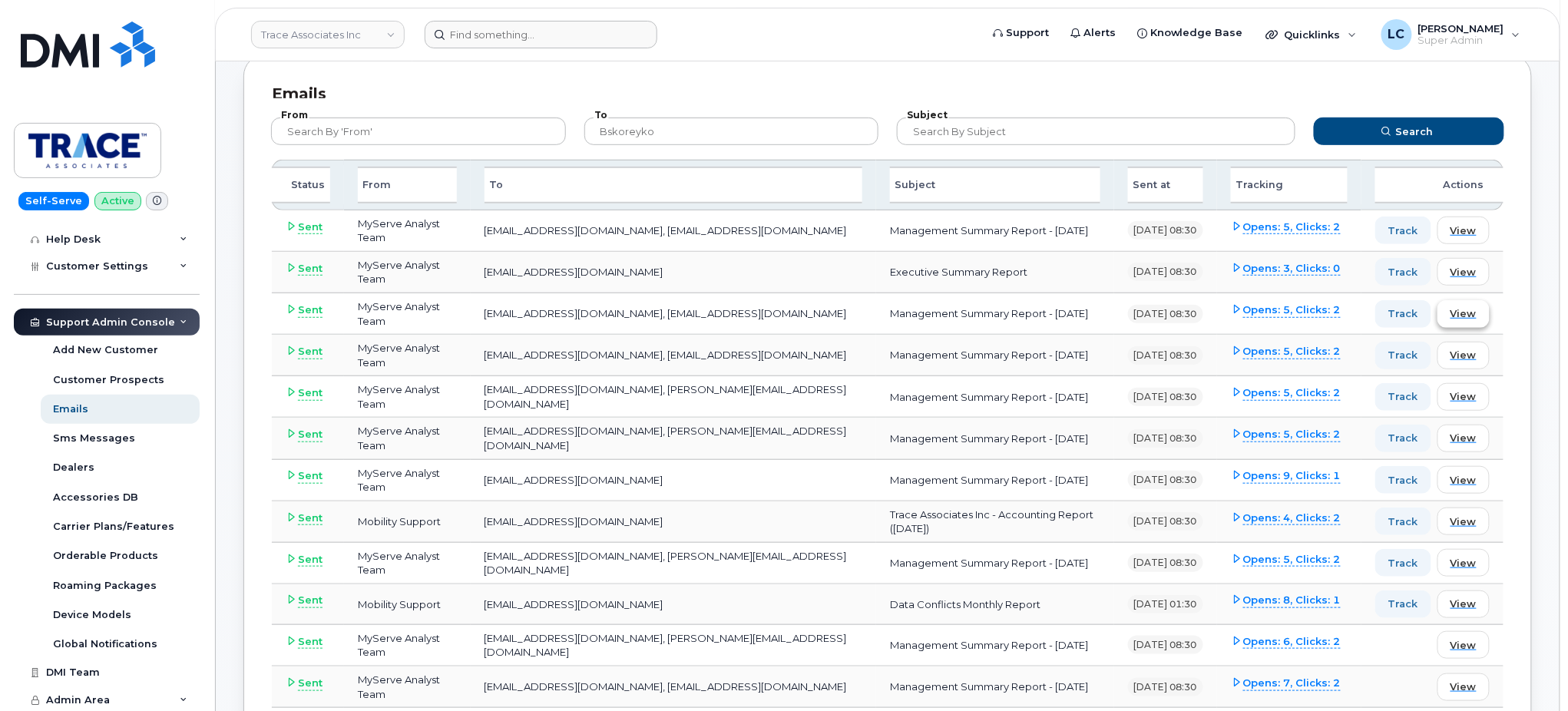
click at [1460, 320] on button "View" at bounding box center [1463, 313] width 52 height 27
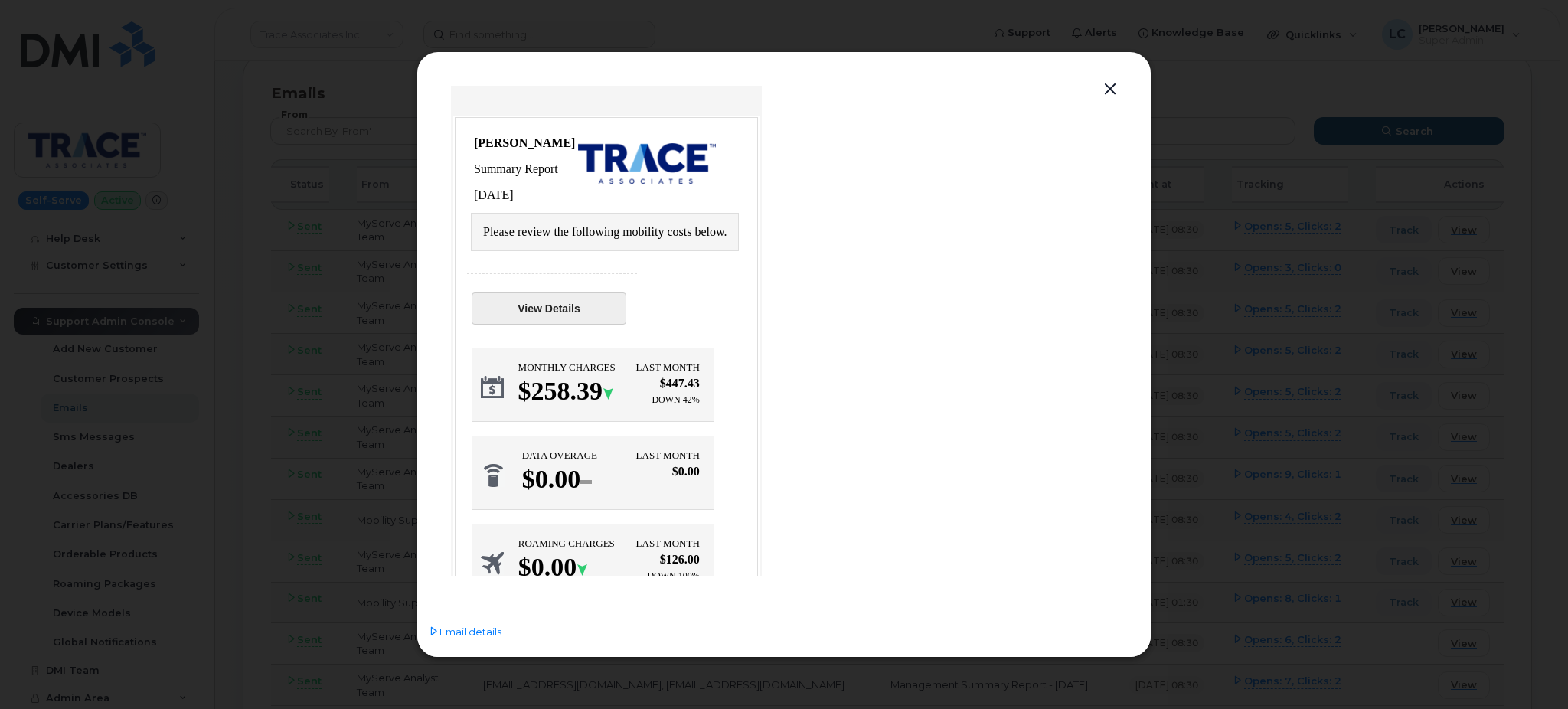
click at [572, 303] on link "View Details" at bounding box center [549, 309] width 155 height 32
click at [435, 633] on icon at bounding box center [433, 632] width 10 height 10
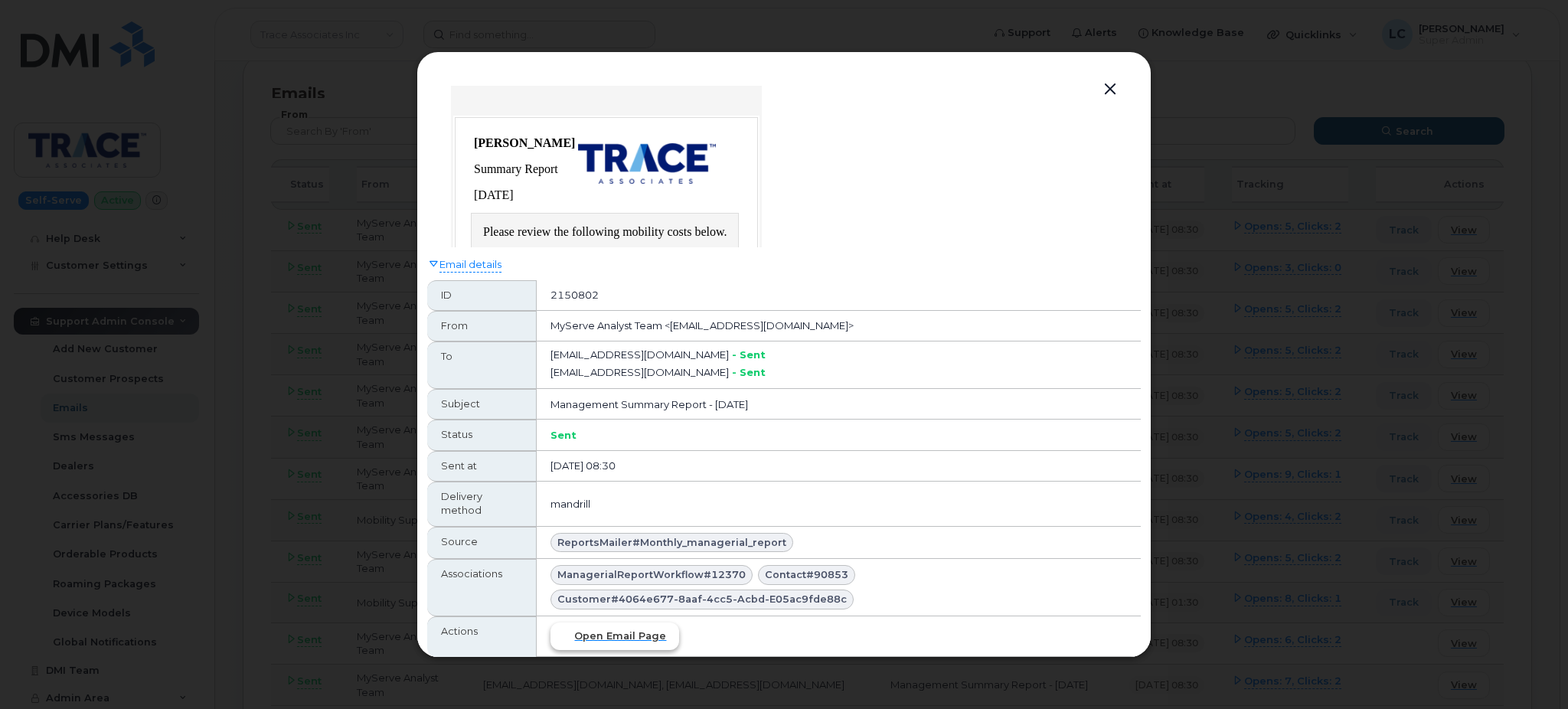
click at [640, 645] on button "Open email page" at bounding box center [614, 636] width 128 height 27
click at [1112, 89] on button "button" at bounding box center [1109, 90] width 23 height 22
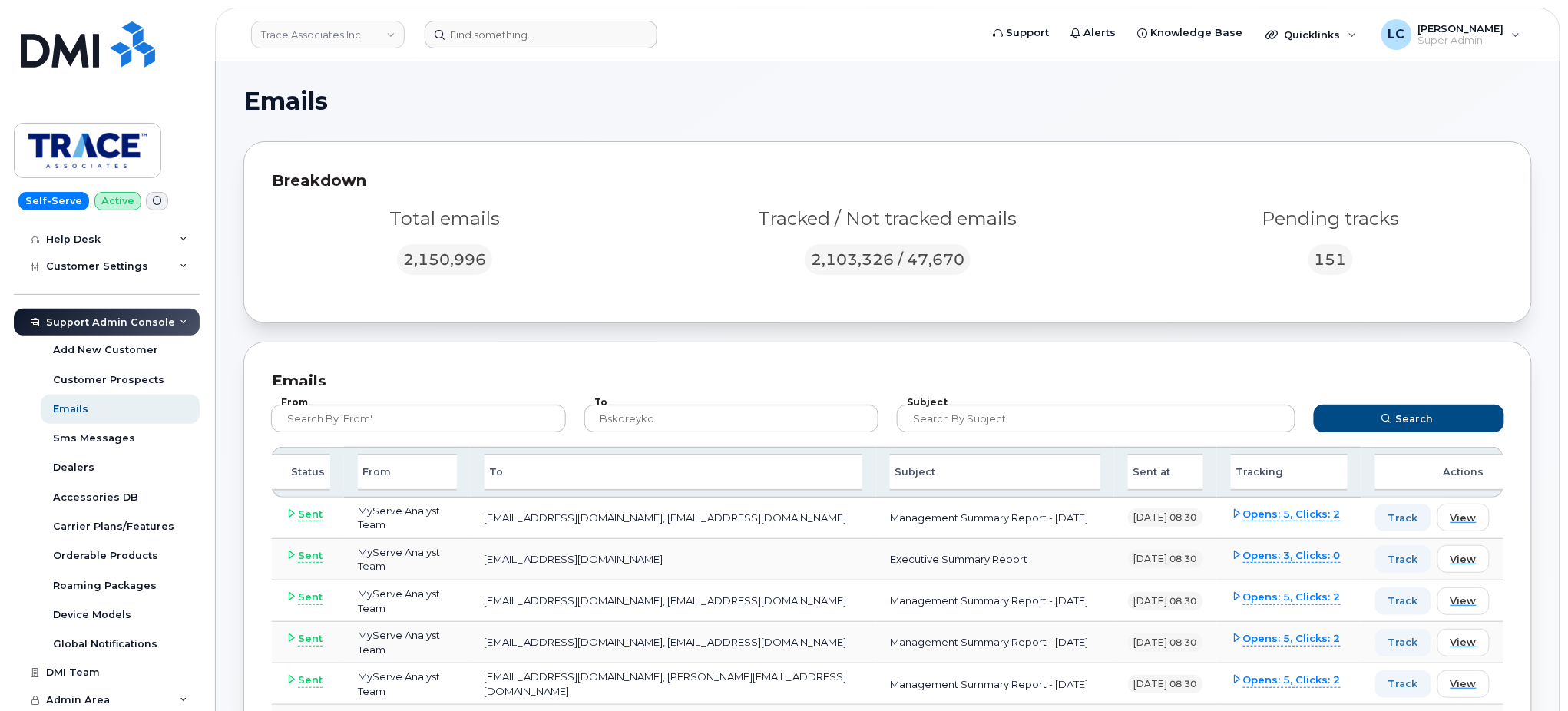
scroll to position [1, 0]
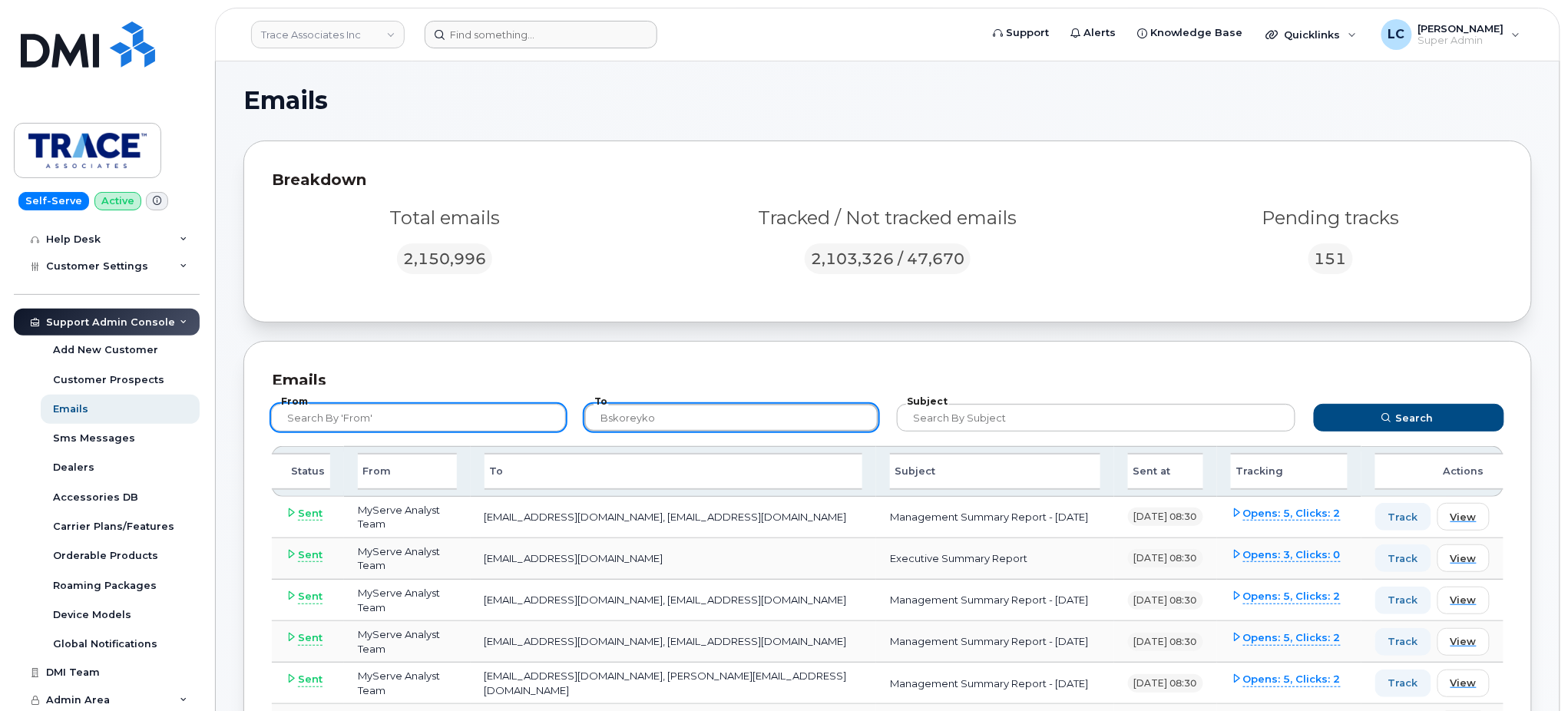
drag, startPoint x: 709, startPoint y: 410, endPoint x: 463, endPoint y: 425, distance: 246.5
click at [463, 425] on form "From To bskoreyko Subject Search" at bounding box center [888, 416] width 1261 height 62
click at [1313, 404] on button "Search" at bounding box center [1408, 418] width 190 height 27
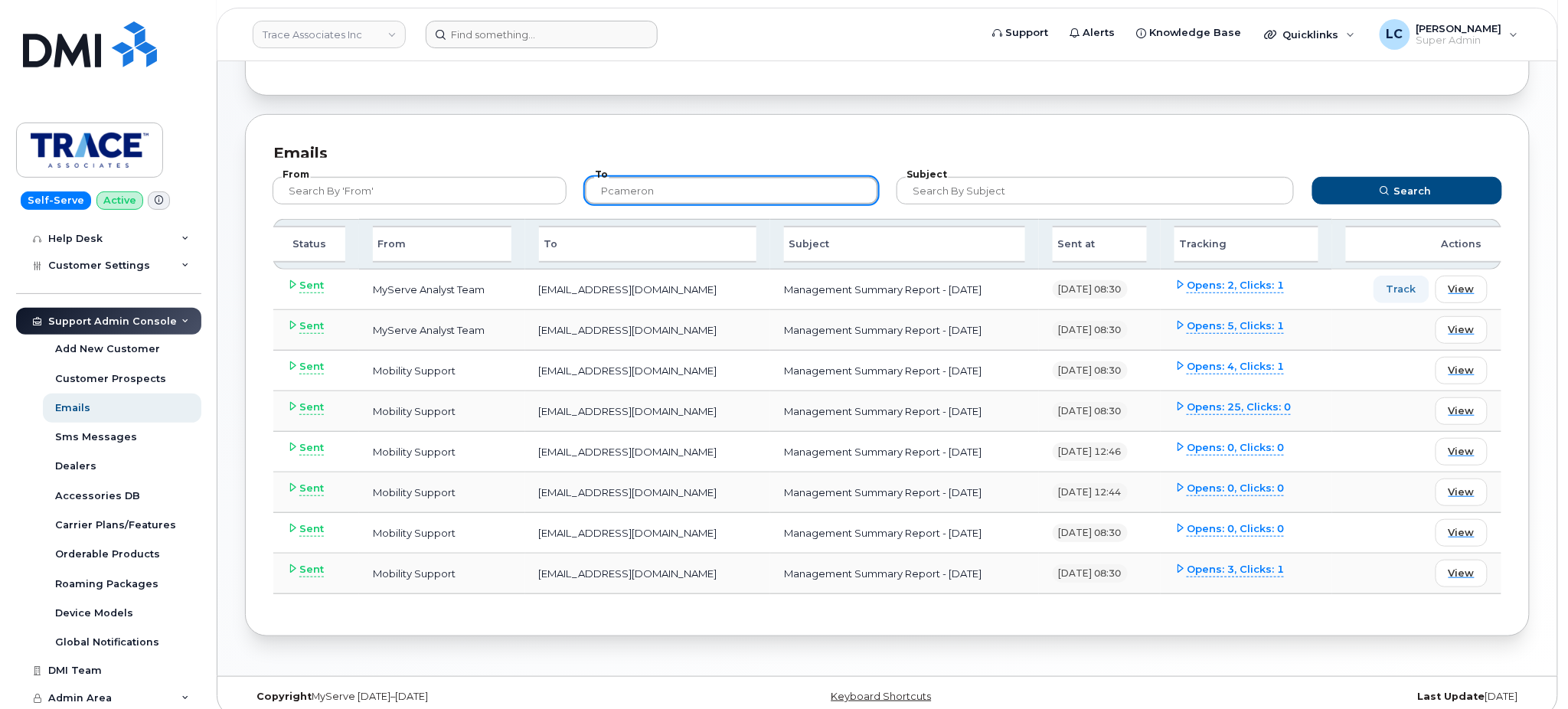
scroll to position [241, 0]
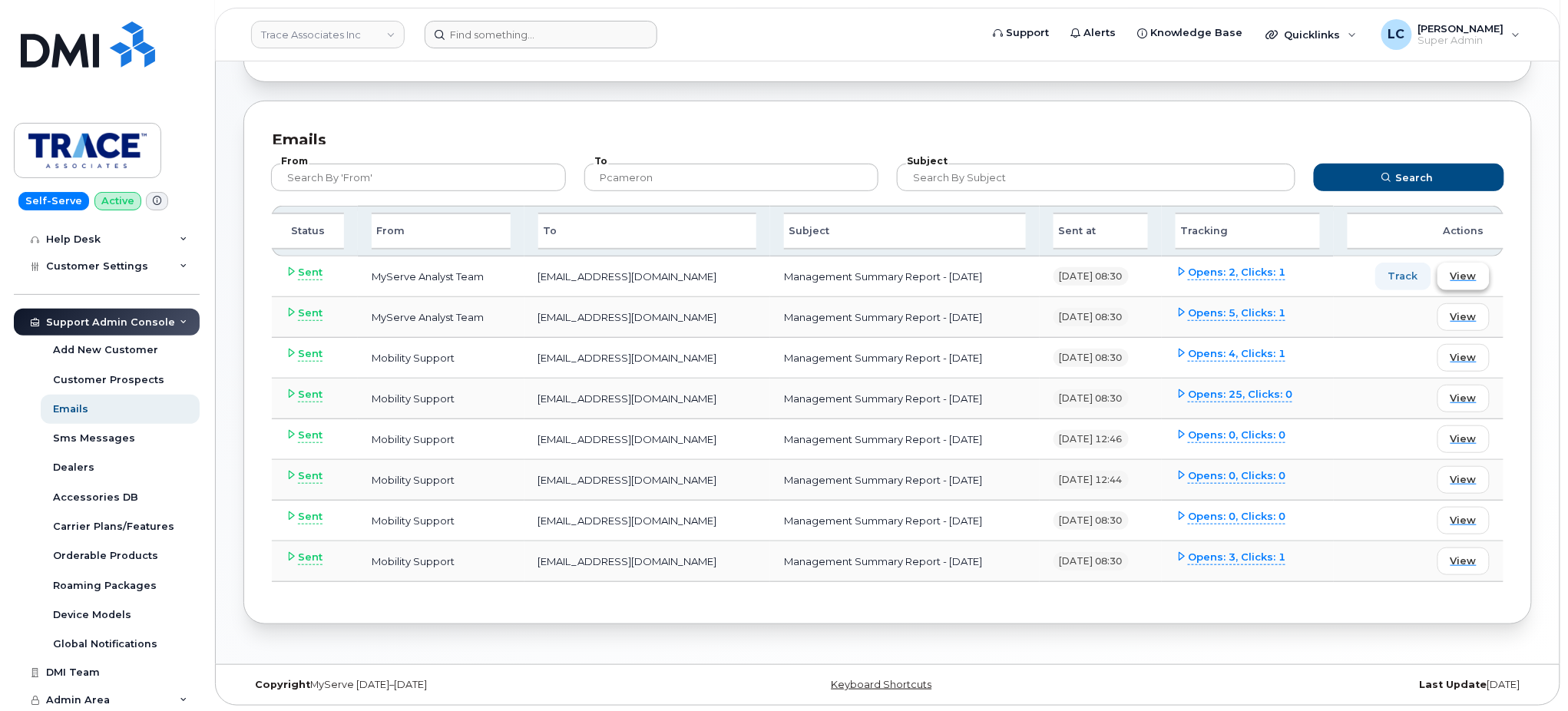
click at [1459, 274] on span "View" at bounding box center [1464, 276] width 26 height 14
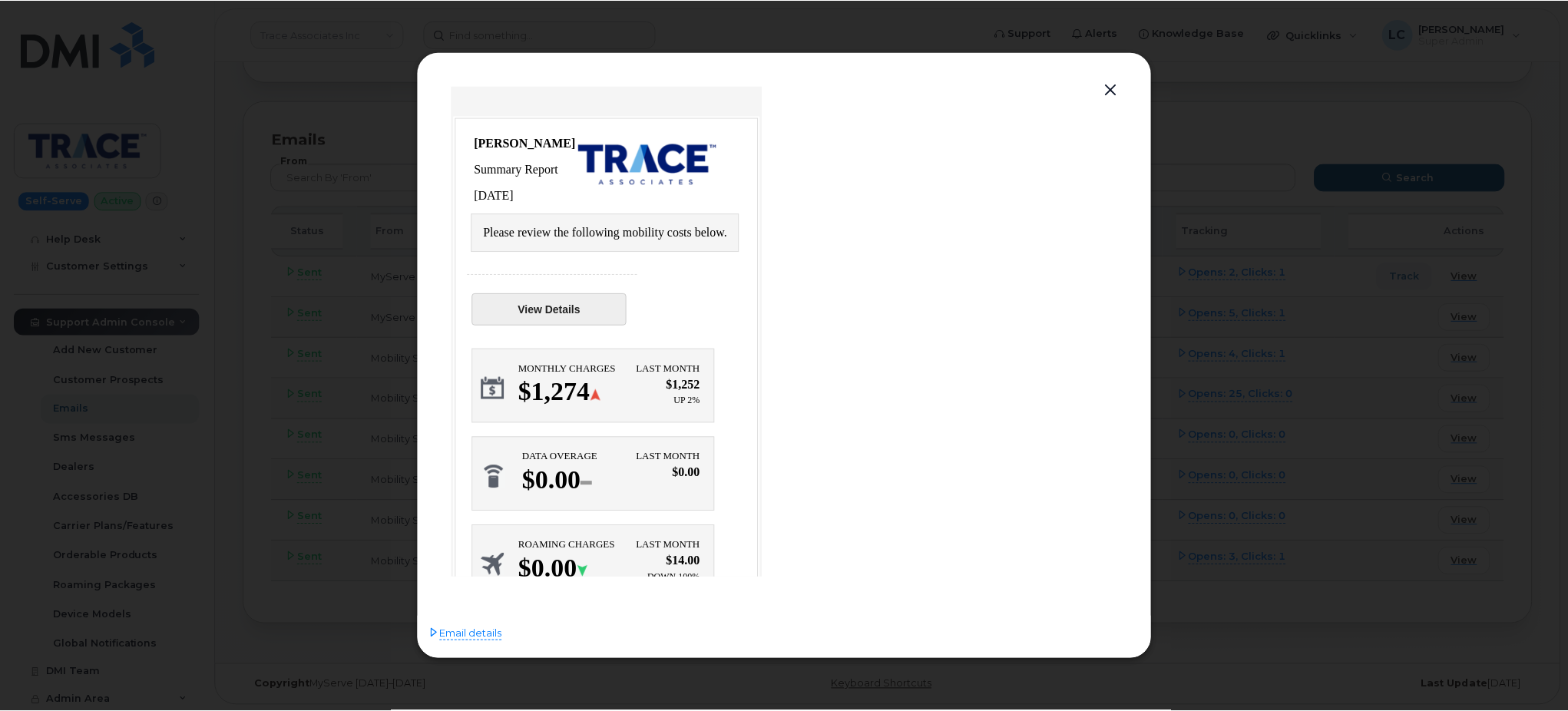
scroll to position [0, 0]
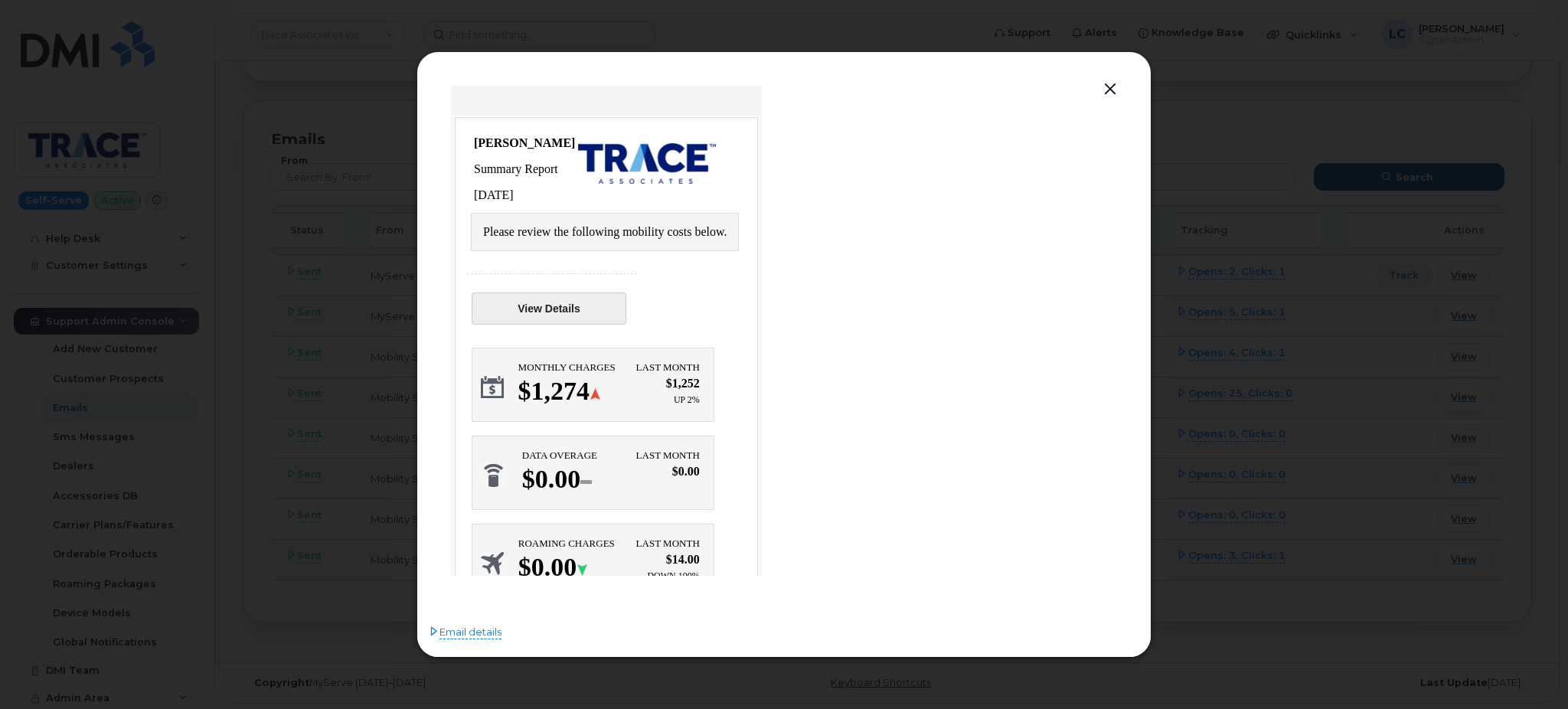
click at [578, 305] on link "View Details" at bounding box center [549, 309] width 155 height 32
click at [1112, 88] on button "button" at bounding box center [1109, 90] width 23 height 22
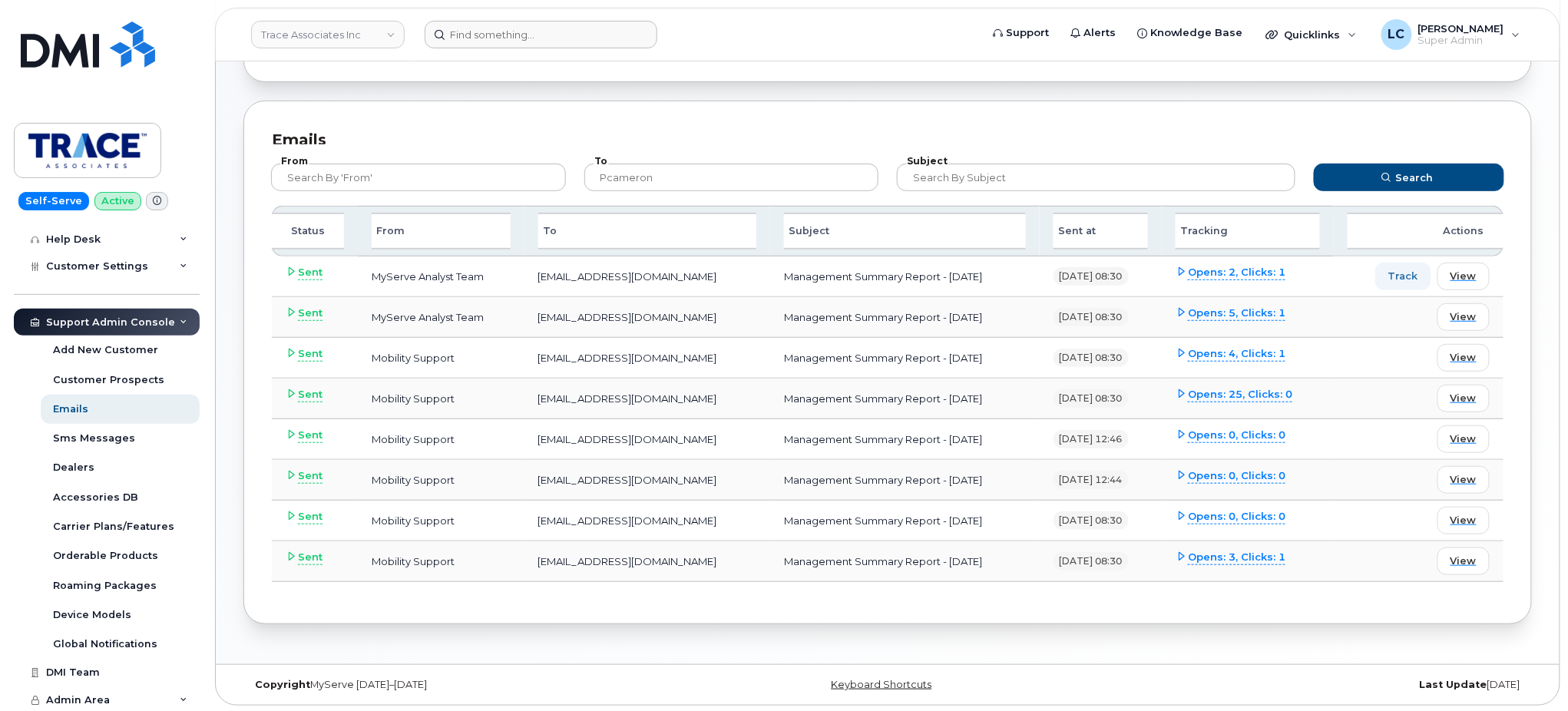
click at [1188, 267] on icon at bounding box center [1182, 272] width 10 height 10
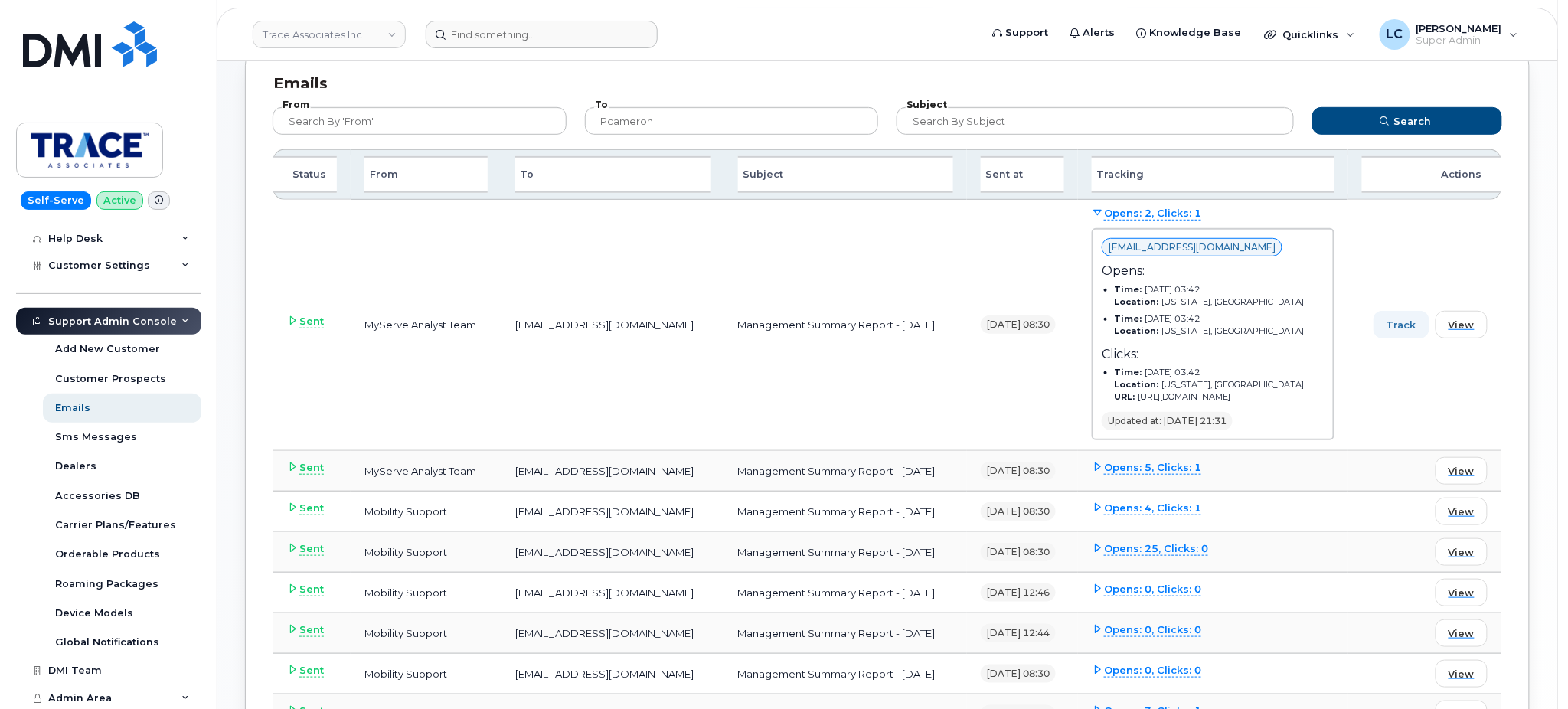
scroll to position [301, 0]
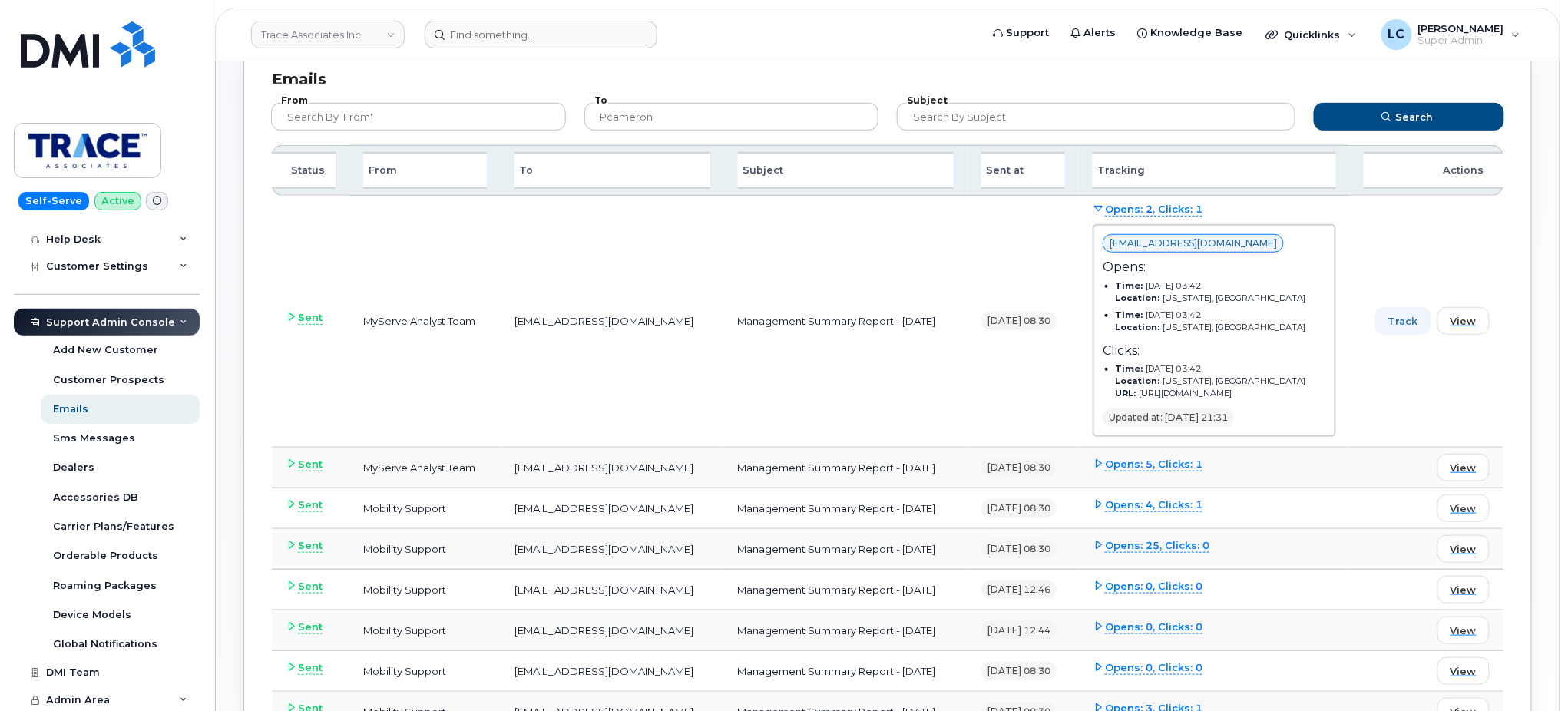
click at [907, 414] on td "Management Summary Report - September 2025" at bounding box center [846, 322] width 244 height 252
click at [1466, 315] on span "View" at bounding box center [1464, 321] width 26 height 14
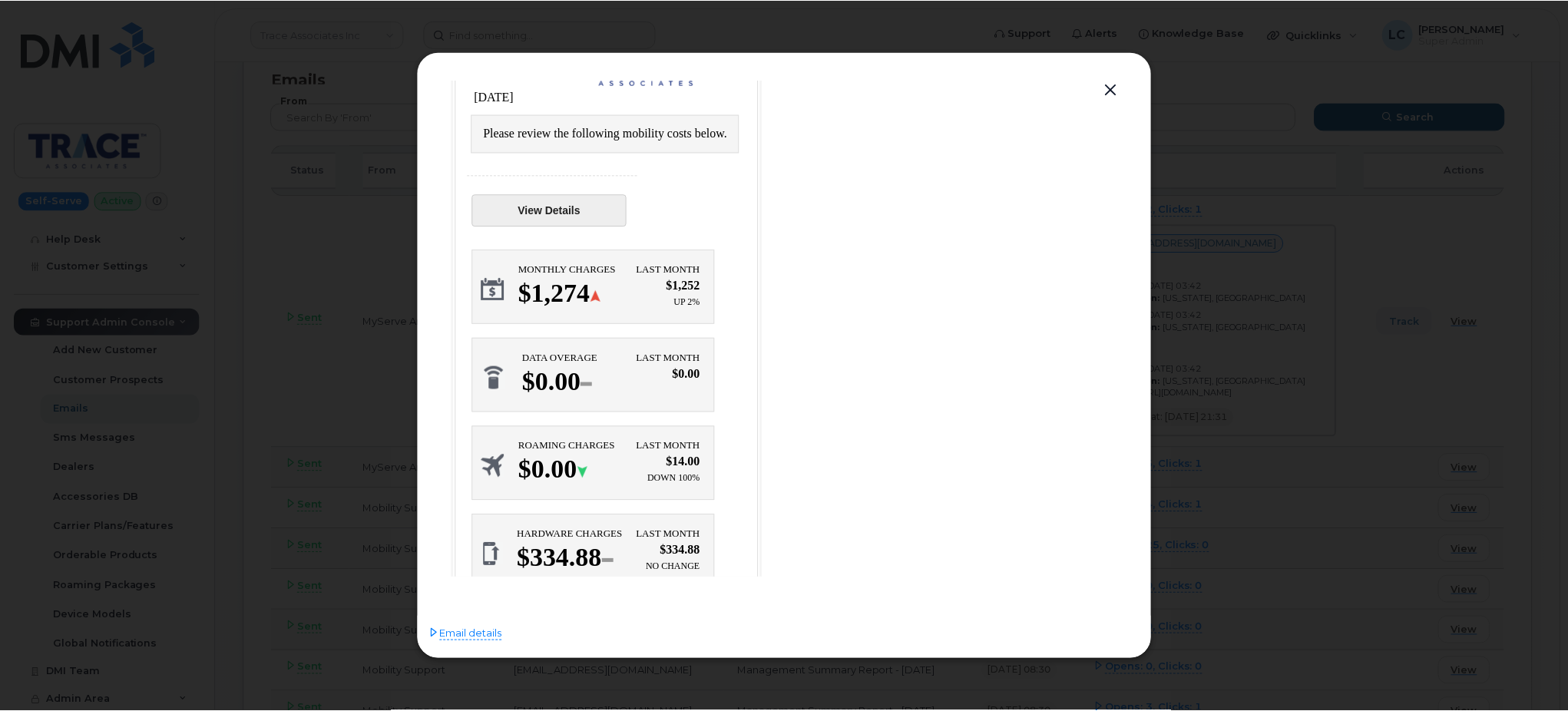
scroll to position [0, 0]
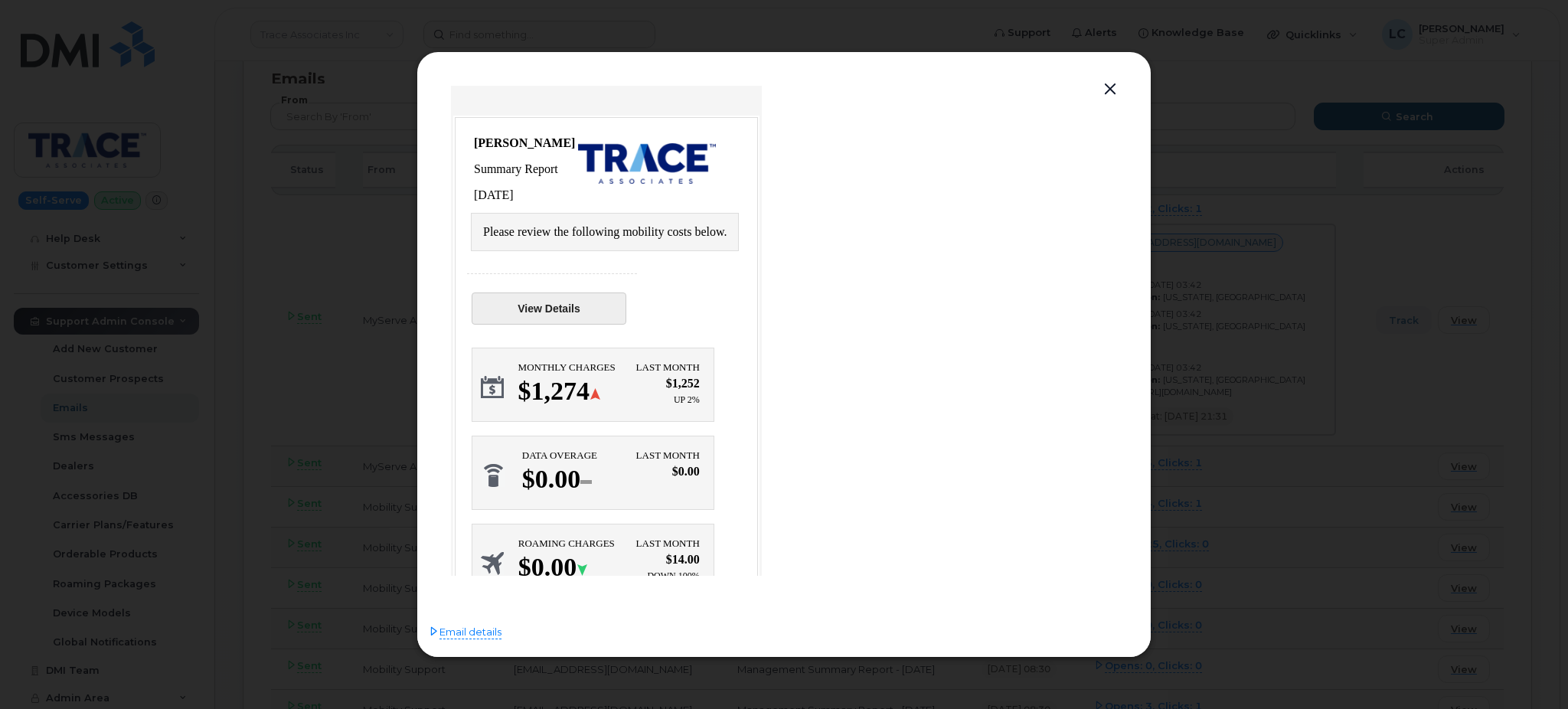
click at [1114, 87] on button "button" at bounding box center [1109, 90] width 23 height 22
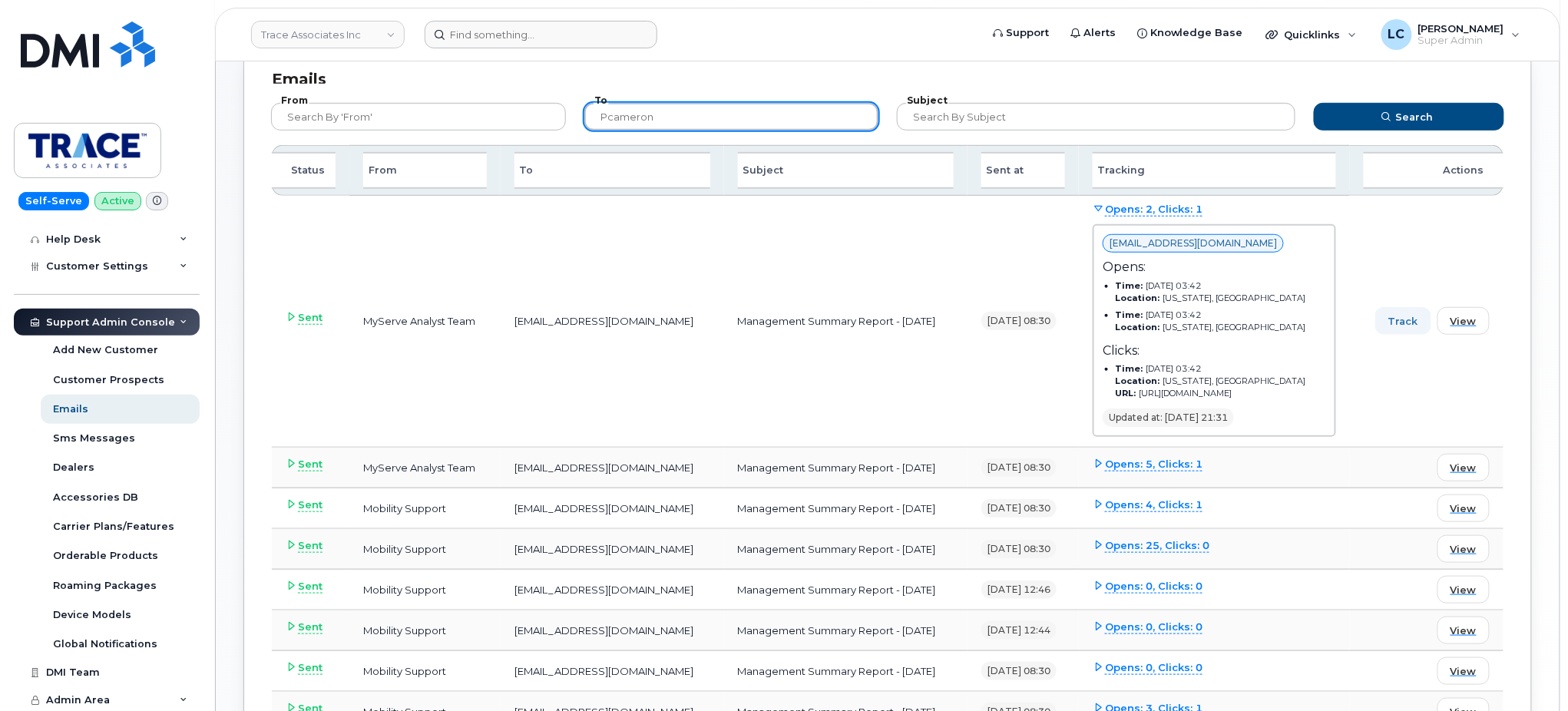
click at [706, 119] on input "pcameron" at bounding box center [732, 116] width 295 height 27
type input "p"
type input "bskorekyo"
click at [1313, 103] on button "Search" at bounding box center [1408, 116] width 190 height 27
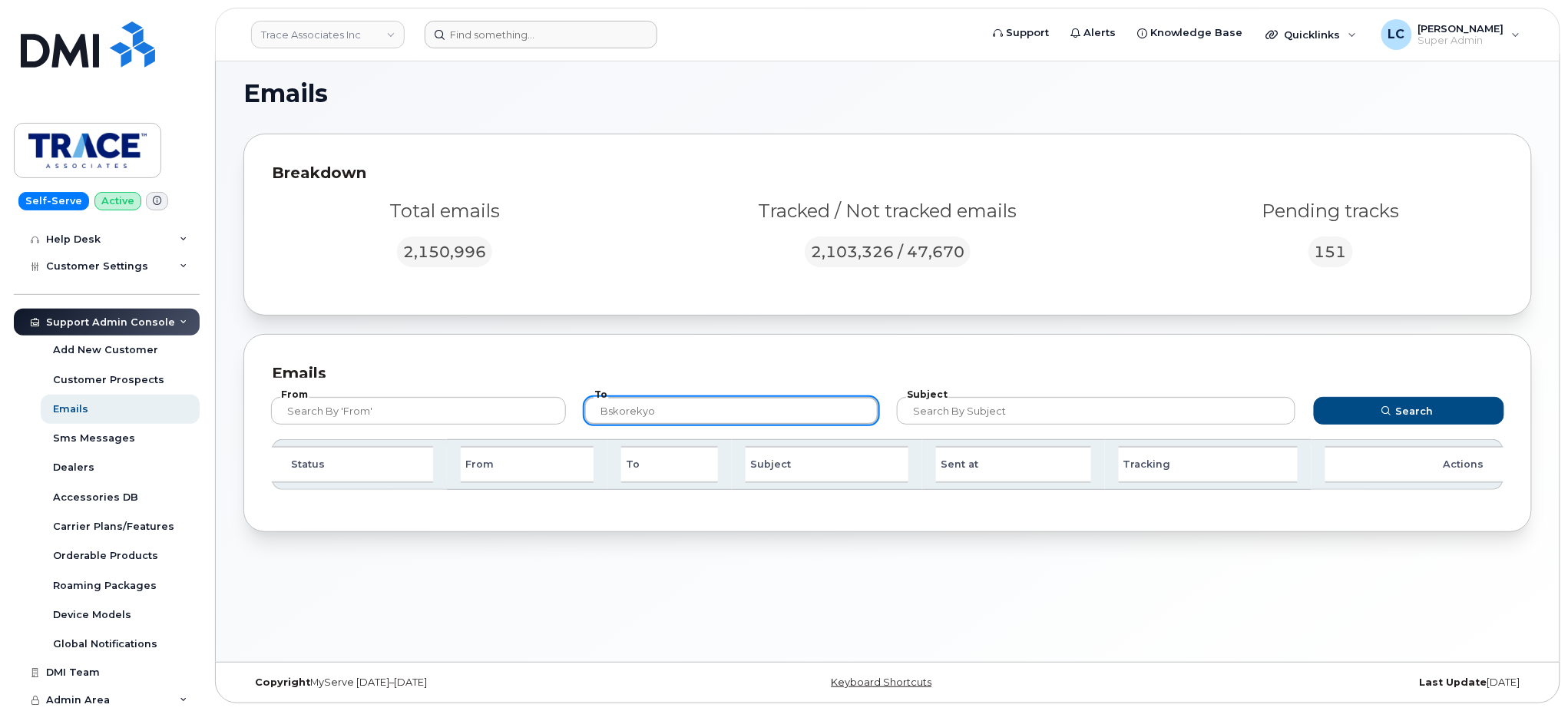
scroll to position [8, 0]
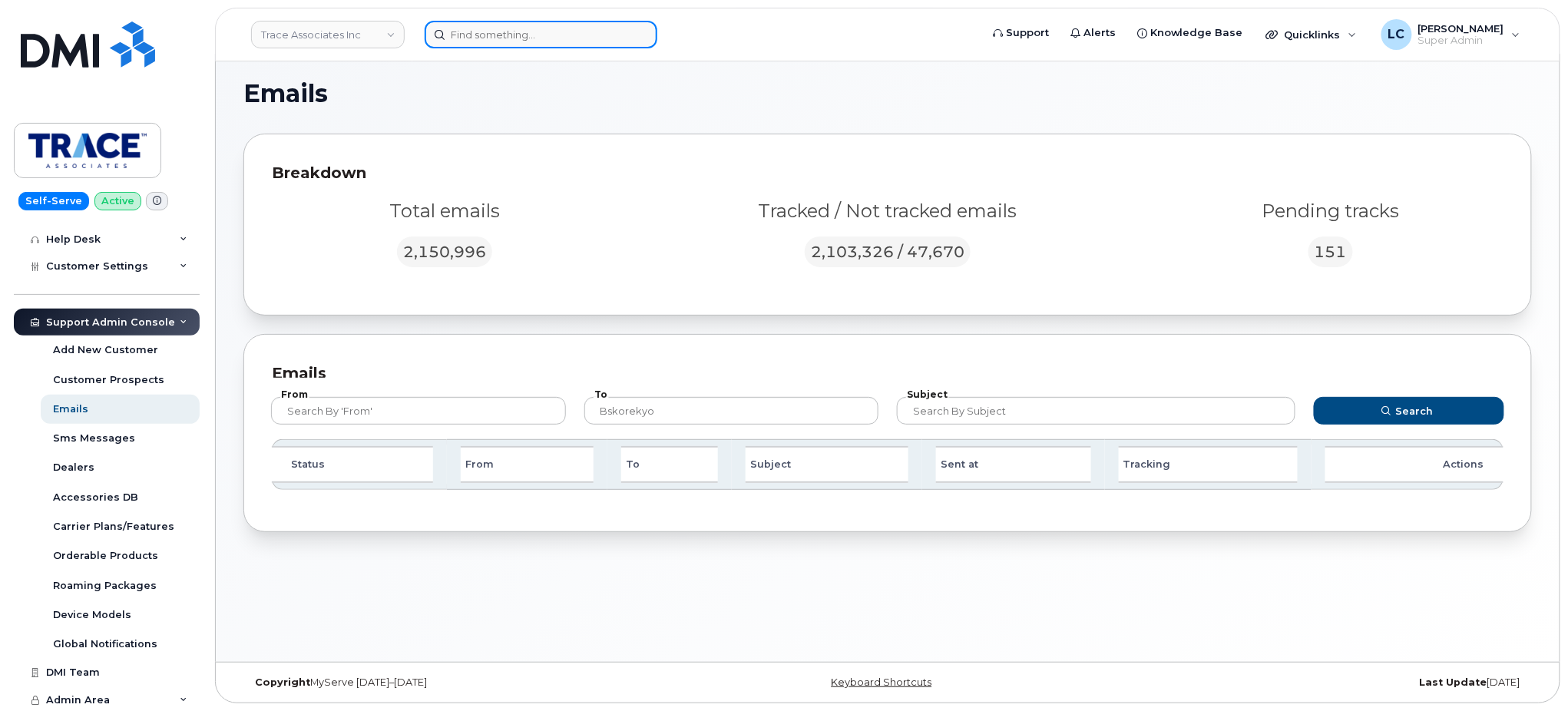
click at [563, 41] on input at bounding box center [541, 34] width 233 height 27
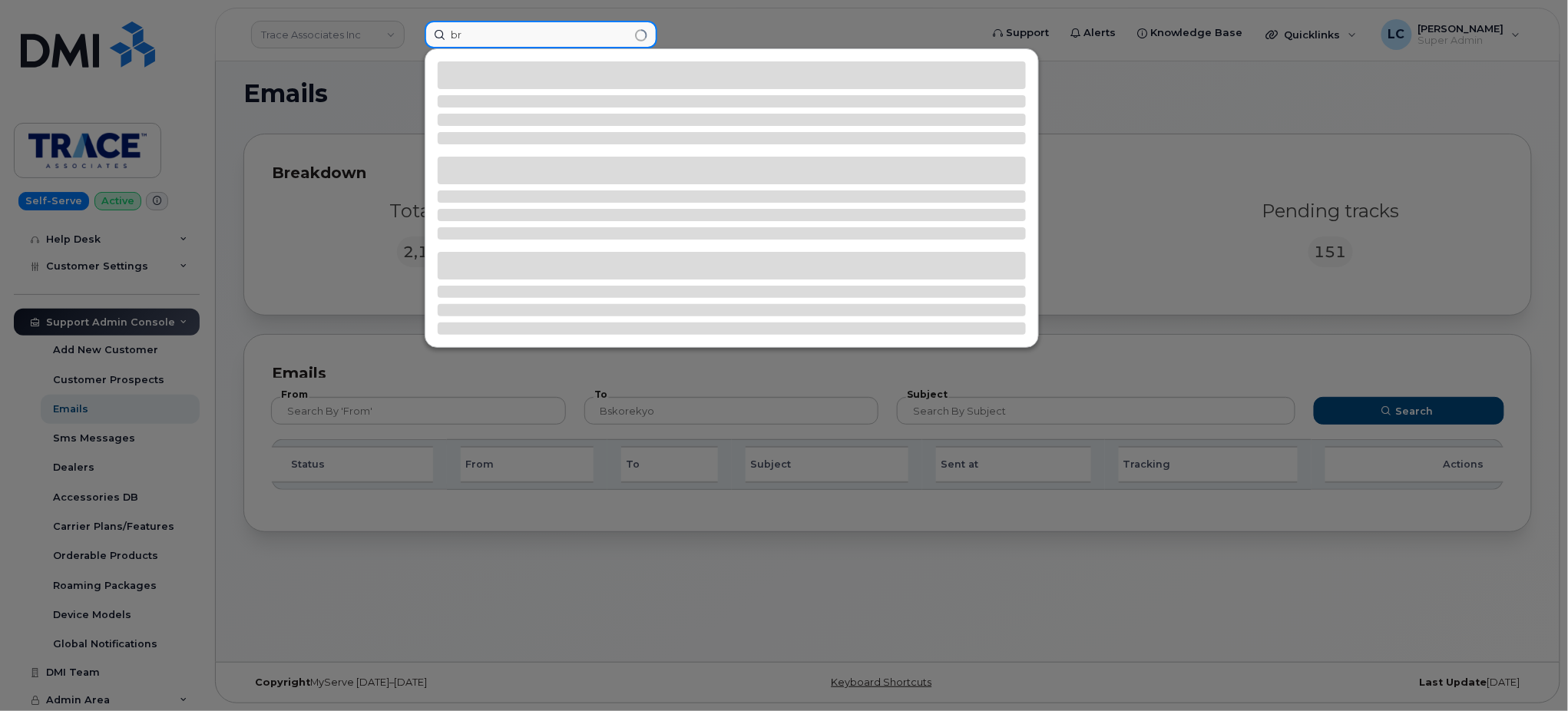
type input "b"
type input "Brandon"
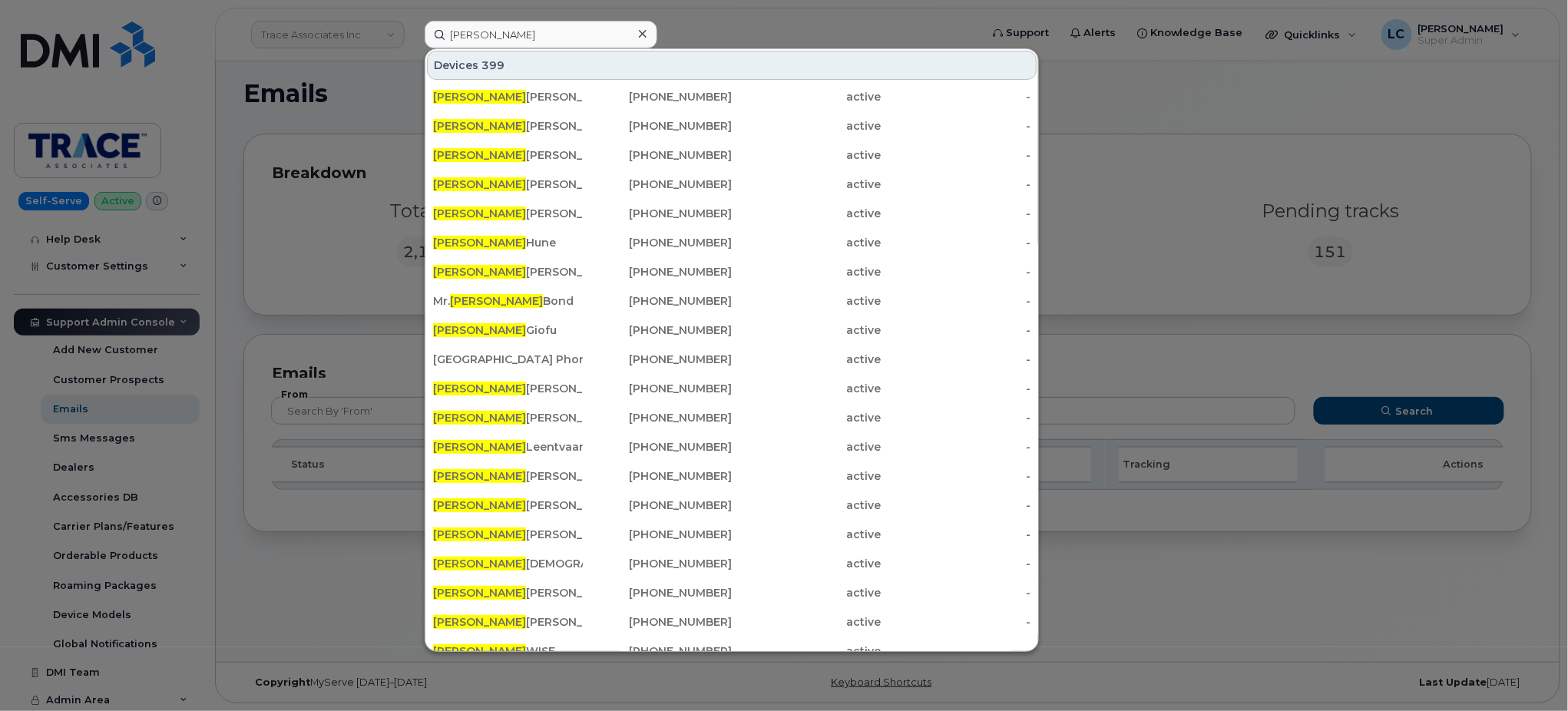
click at [1214, 145] on div at bounding box center [784, 355] width 1568 height 711
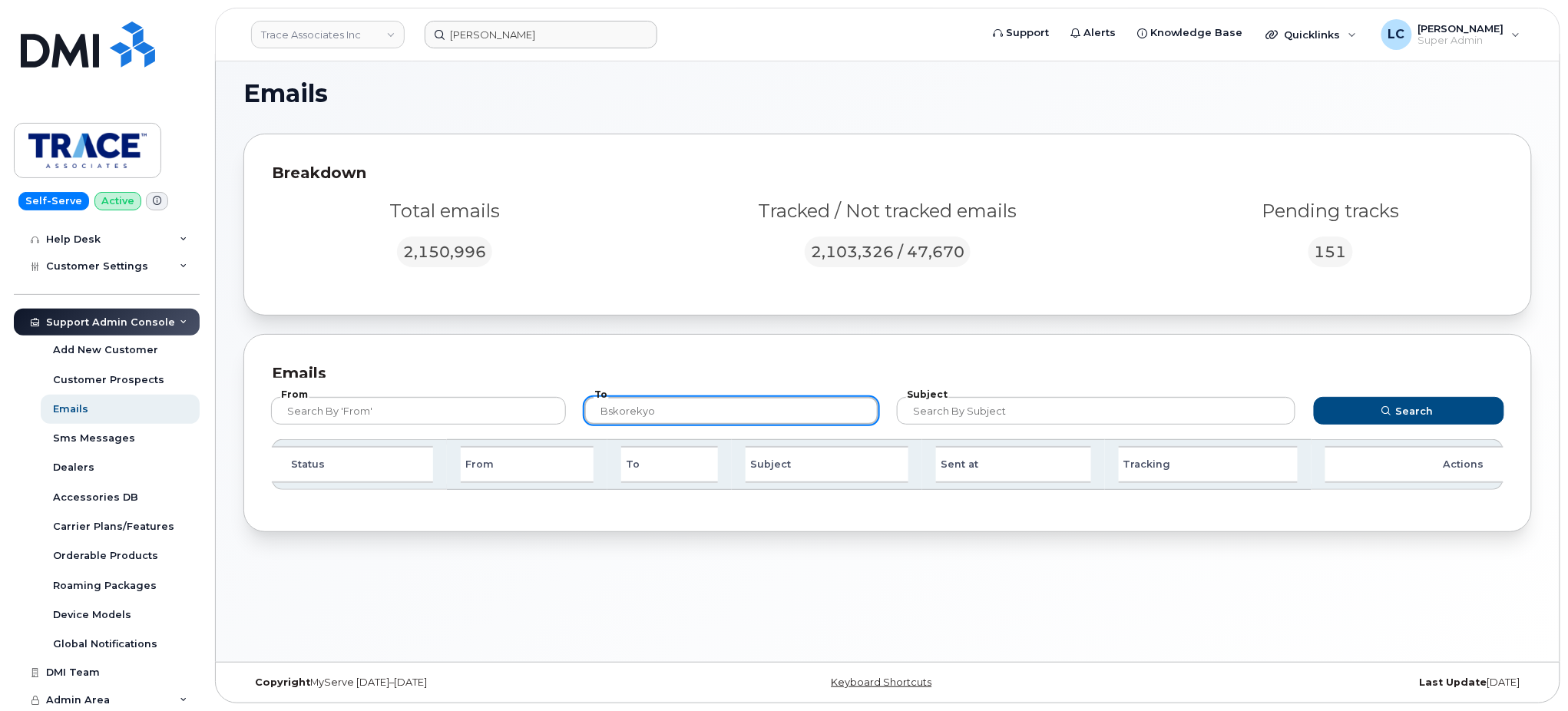
drag, startPoint x: 716, startPoint y: 407, endPoint x: 427, endPoint y: 430, distance: 289.9
click at [427, 430] on form "From To bskorekyo Subject Search" at bounding box center [888, 408] width 1261 height 62
click at [698, 399] on input "Bs" at bounding box center [732, 411] width 295 height 27
type input "Bskoreyko"
click at [1313, 398] on button "Search" at bounding box center [1408, 411] width 190 height 27
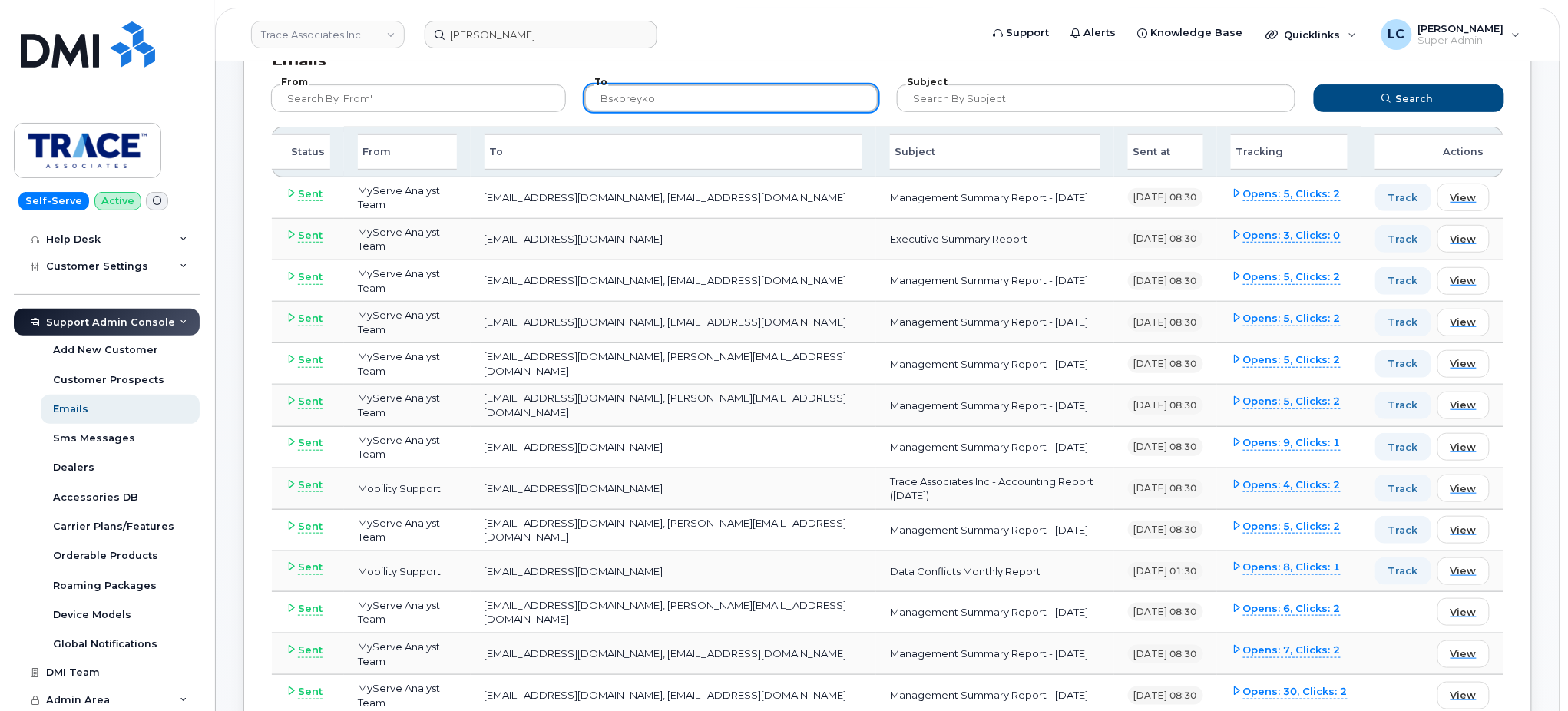
scroll to position [320, 0]
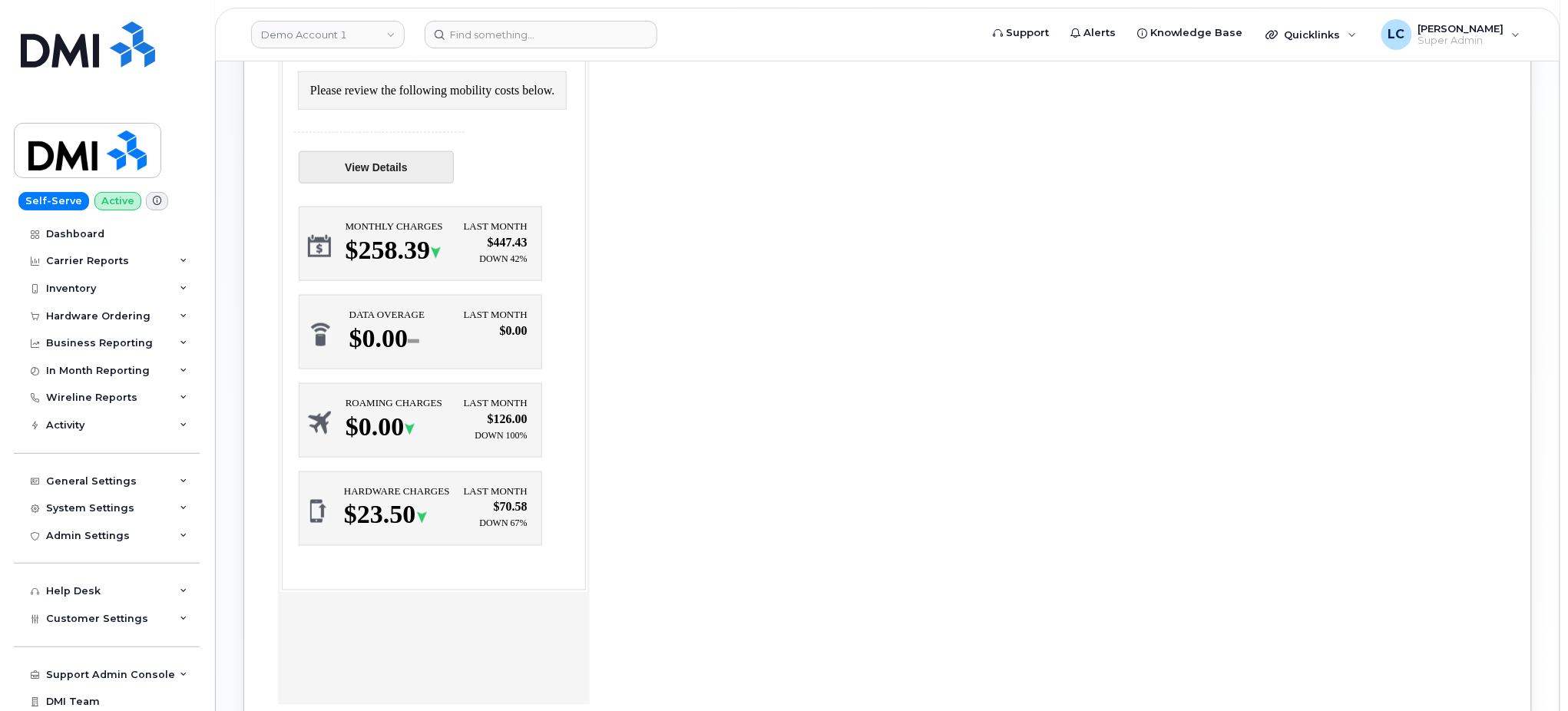
scroll to position [667, 0]
click at [368, 163] on link "View Details" at bounding box center [376, 169] width 155 height 32
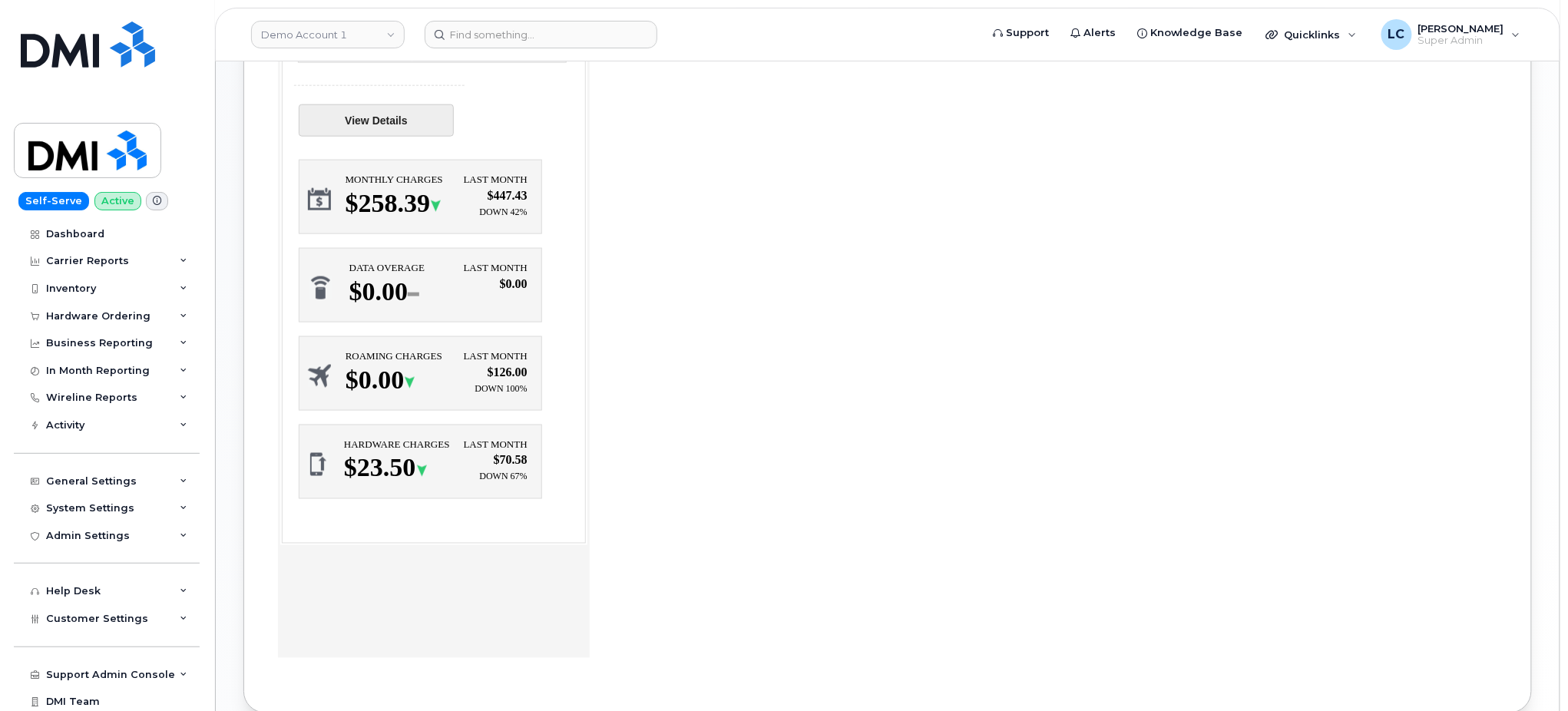
scroll to position [708, 0]
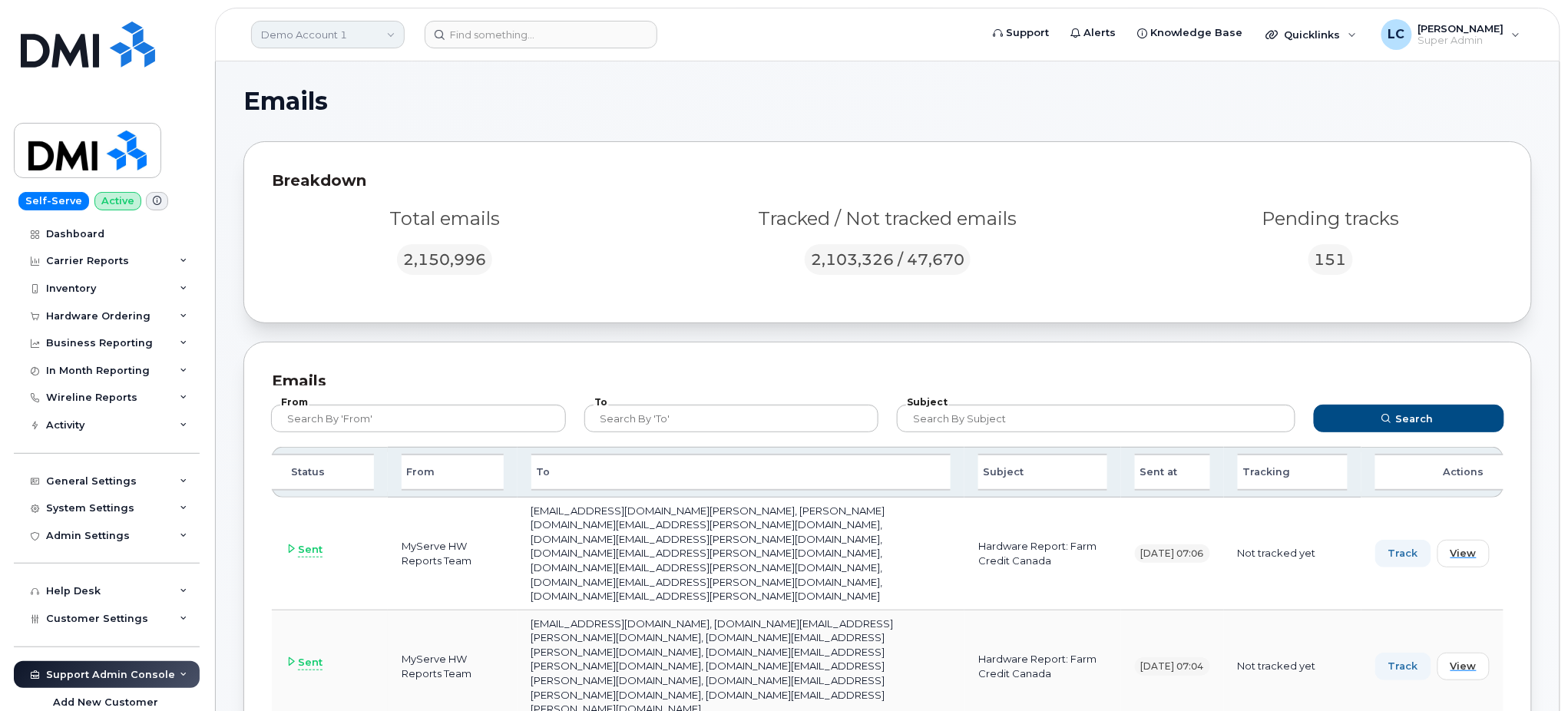
click at [373, 35] on link "Demo Account 1" at bounding box center [327, 34] width 153 height 27
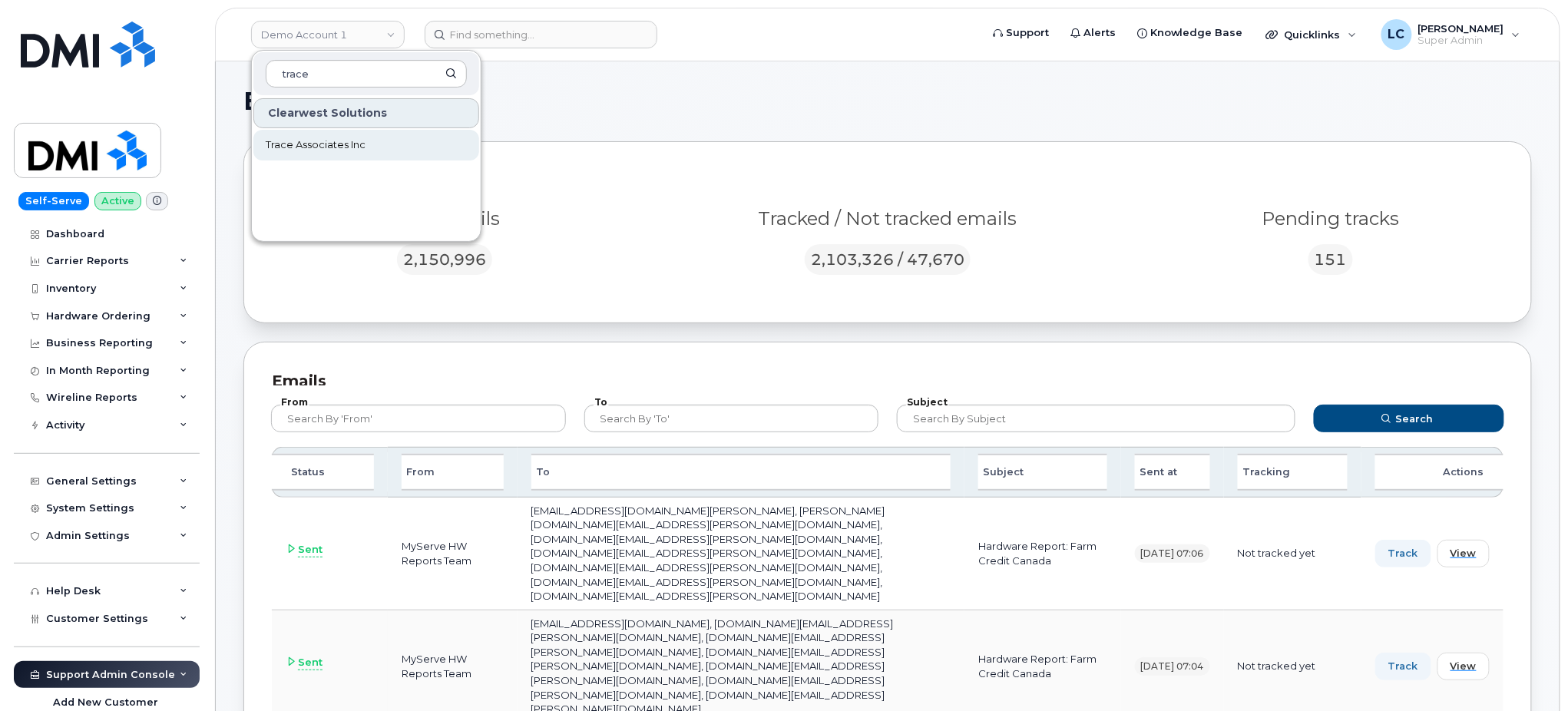
type input "trace"
click at [340, 149] on span "Trace Associates Inc" at bounding box center [315, 145] width 99 height 15
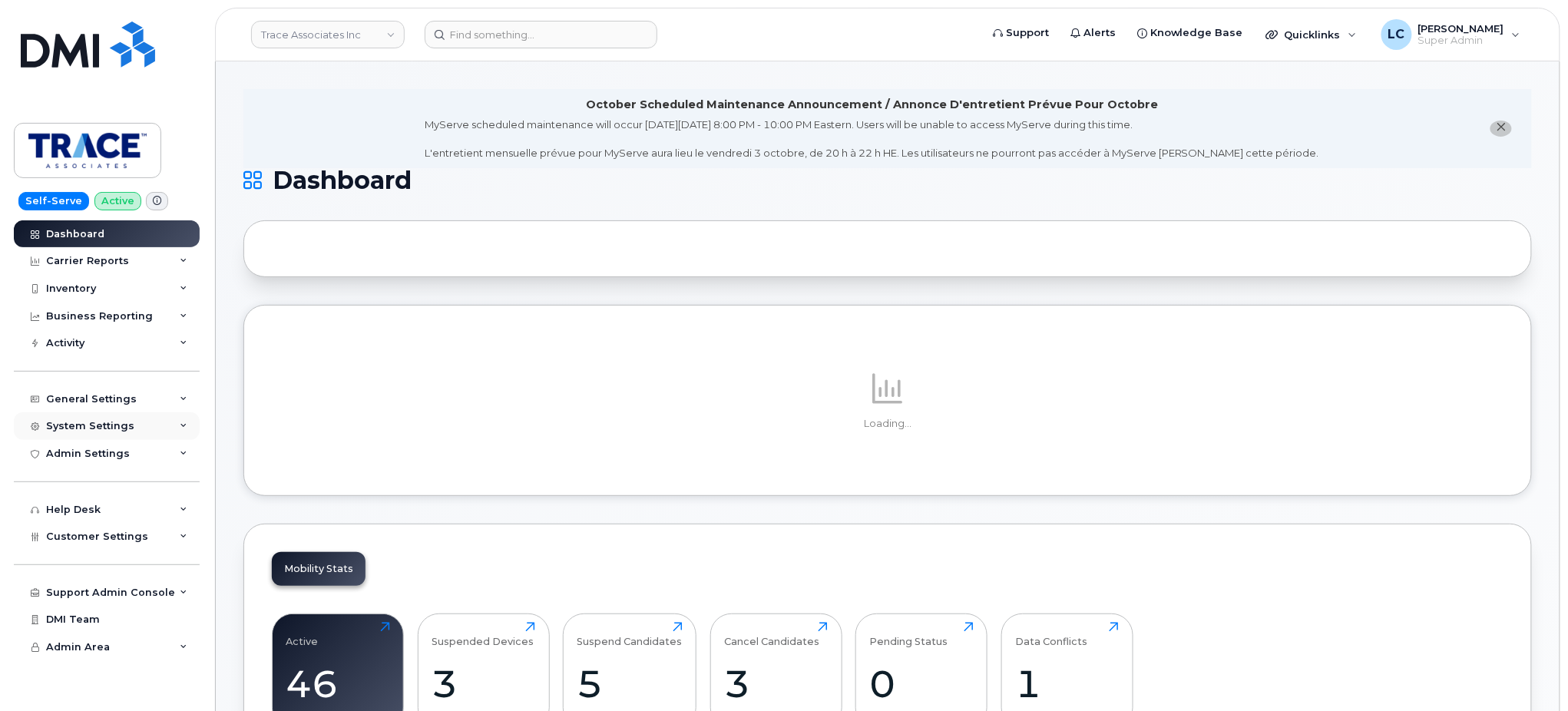
click at [136, 426] on div "System Settings" at bounding box center [107, 426] width 185 height 27
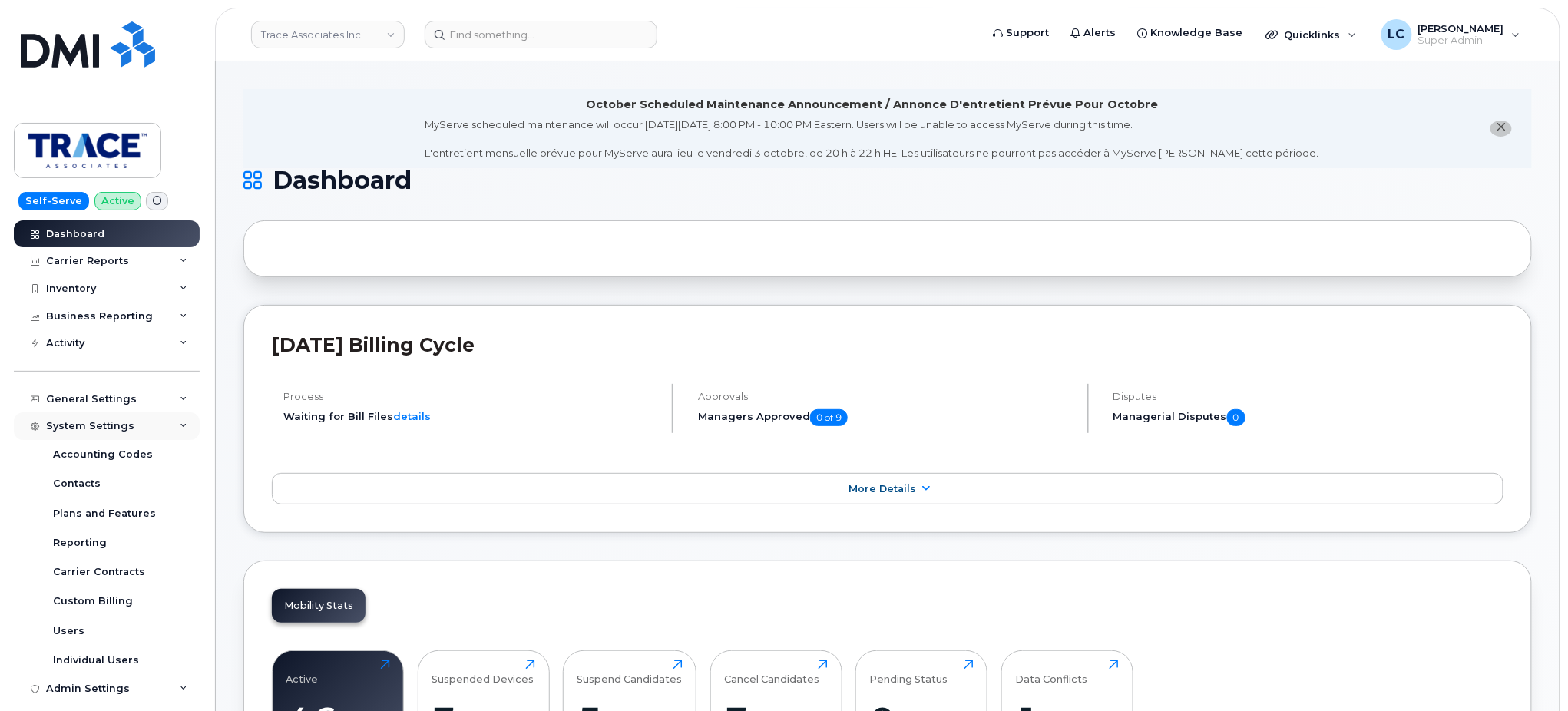
click at [136, 426] on div "System Settings" at bounding box center [107, 426] width 185 height 27
click at [140, 422] on div "System Settings" at bounding box center [107, 426] width 185 height 27
click at [84, 636] on link "Users" at bounding box center [120, 631] width 159 height 29
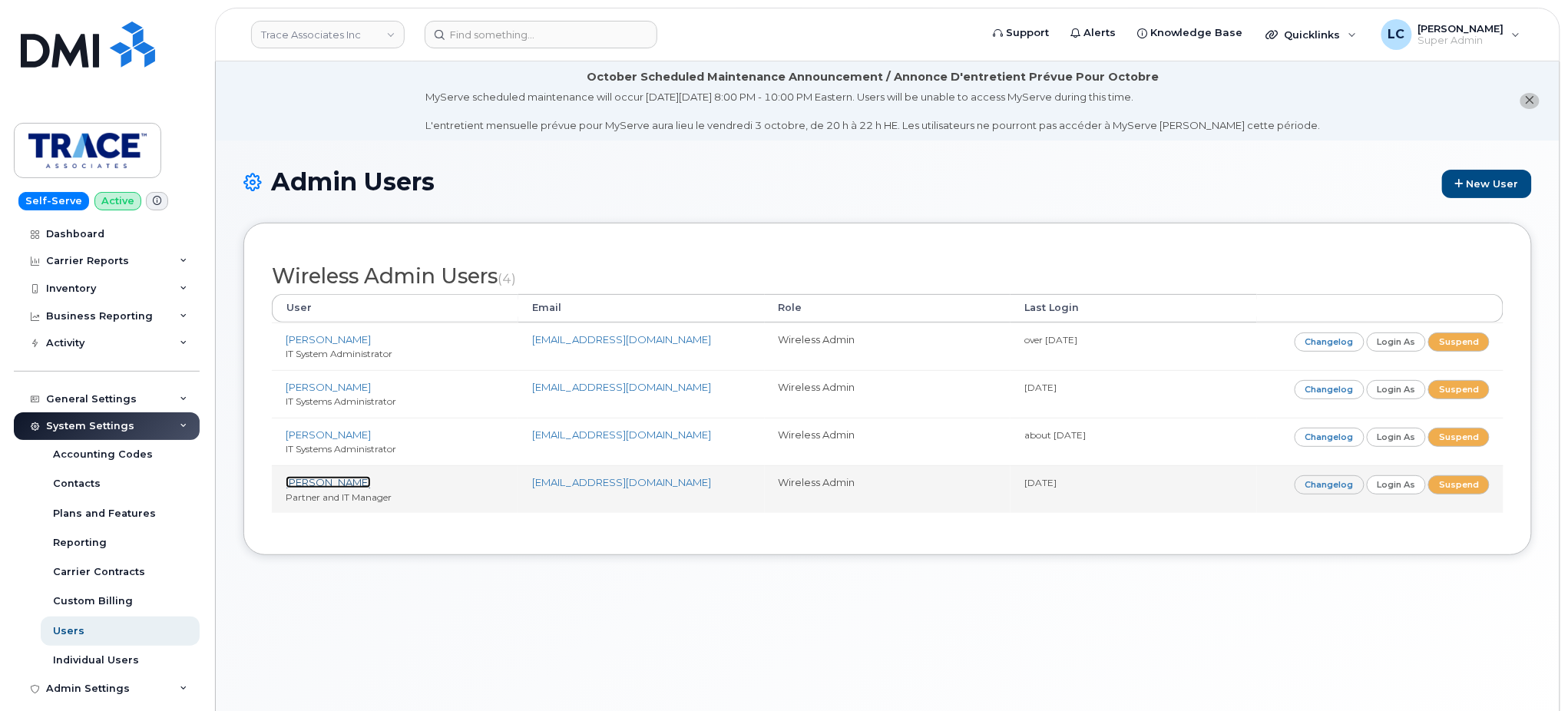
click at [336, 484] on link "[PERSON_NAME]" at bounding box center [328, 482] width 85 height 12
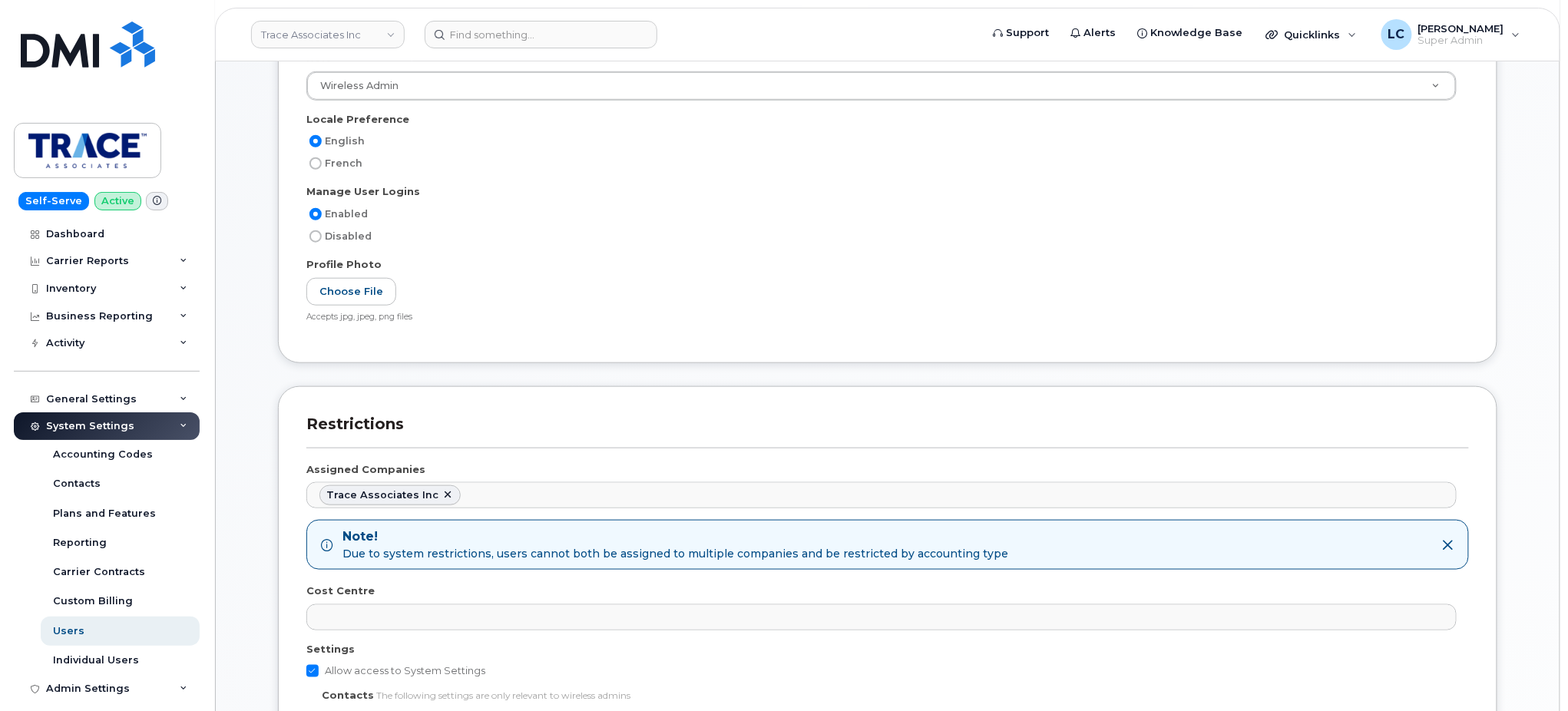
scroll to position [429, 0]
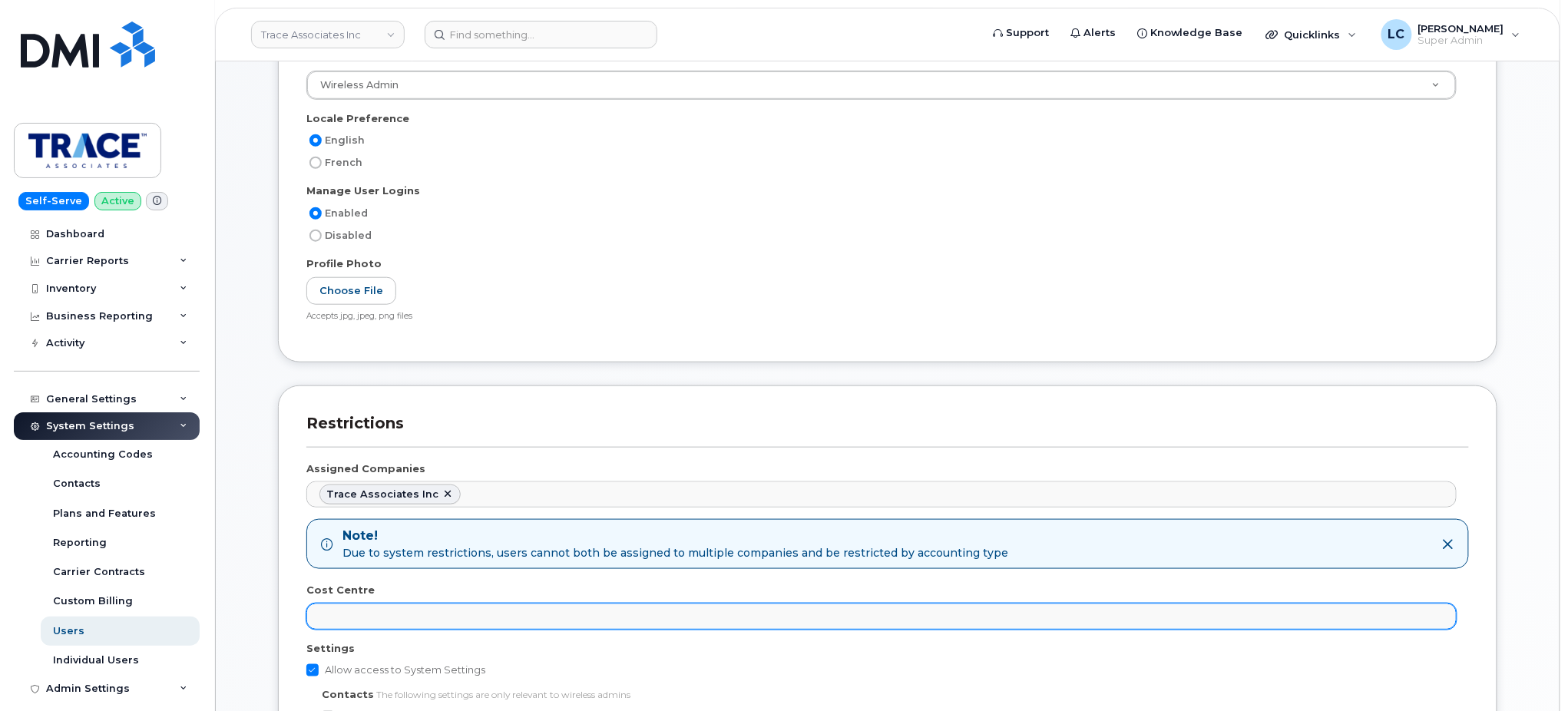
click at [414, 623] on ul at bounding box center [882, 617] width 1149 height 25
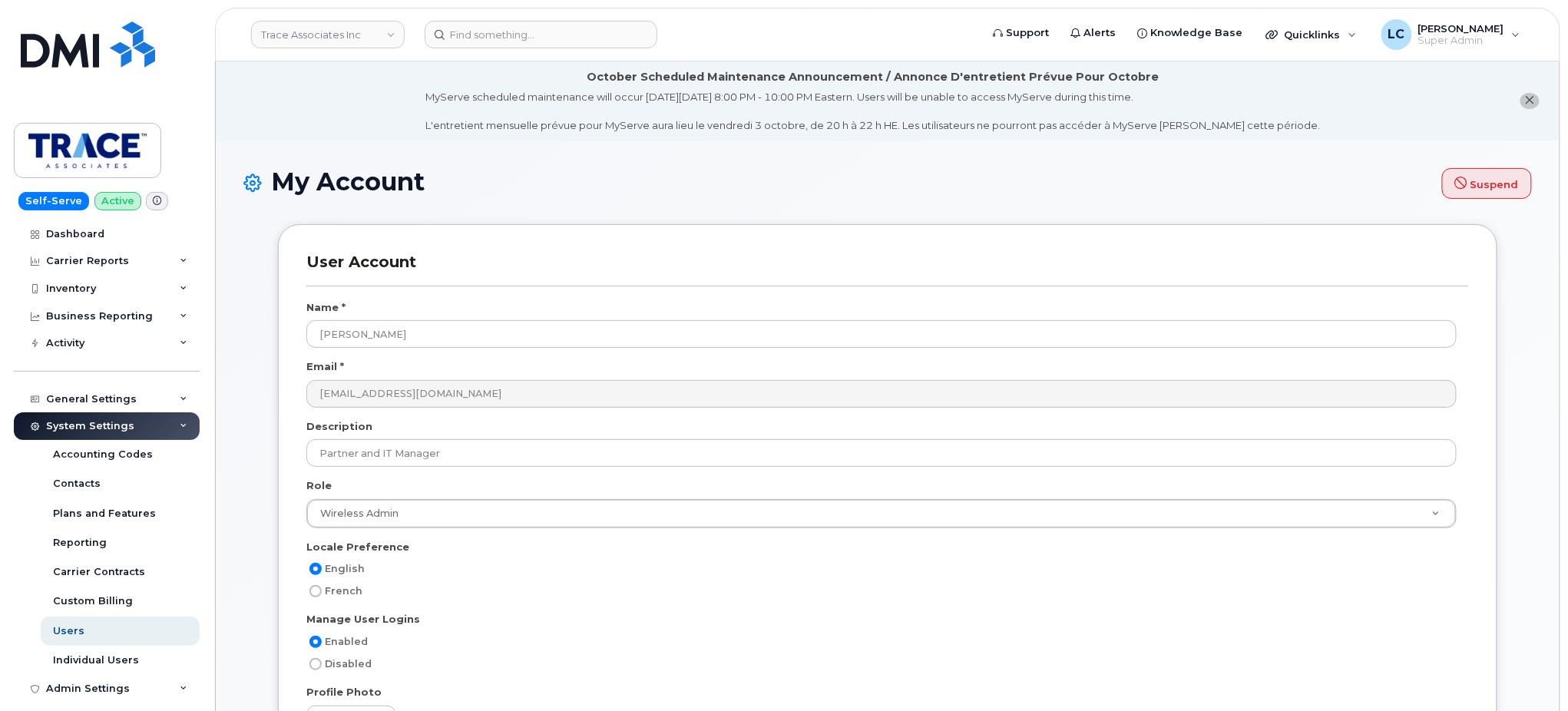
scroll to position [1120, 0]
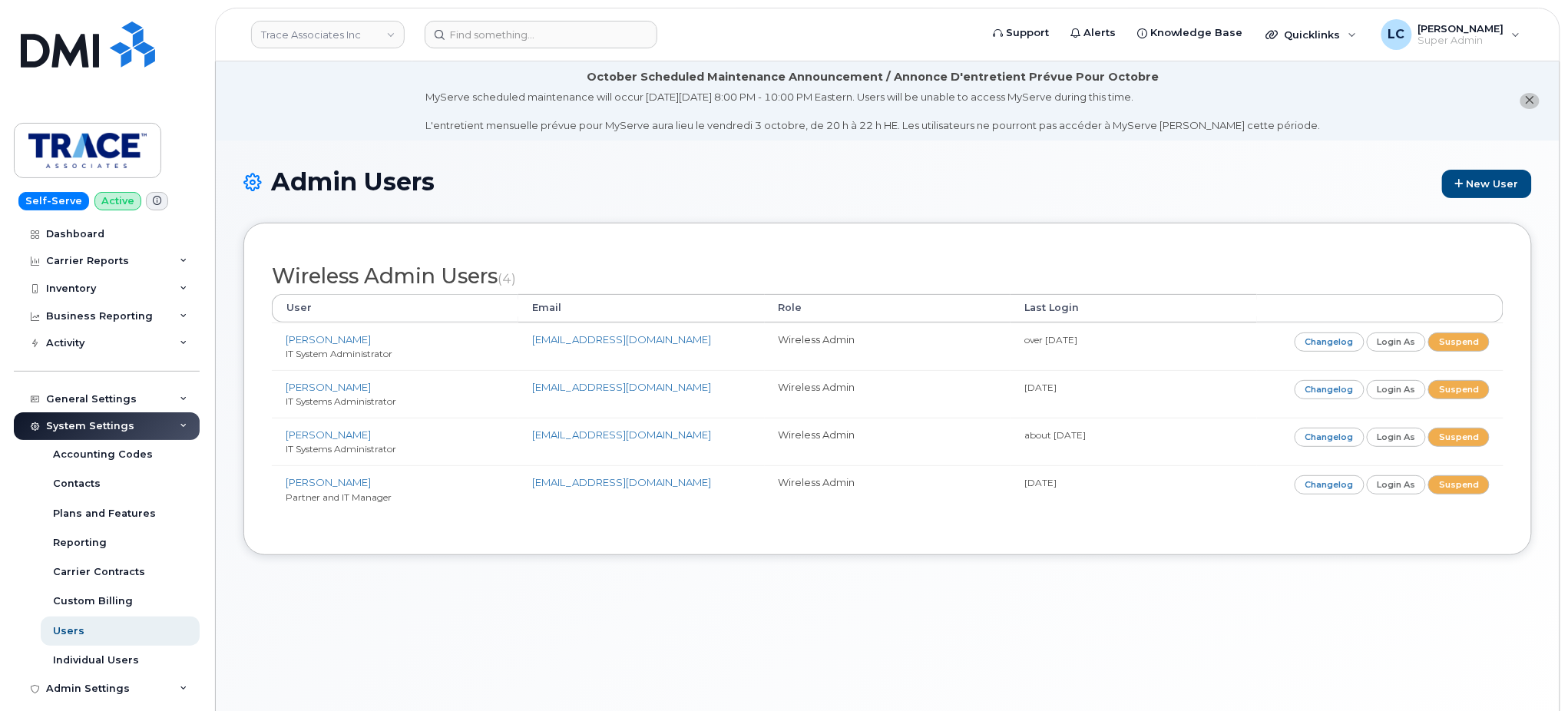
click at [619, 621] on div "Admin Users New User Wireless Admin Users (4) User Email Role Last Login [PERSO…" at bounding box center [888, 444] width 1344 height 609
